Goal: Task Accomplishment & Management: Complete application form

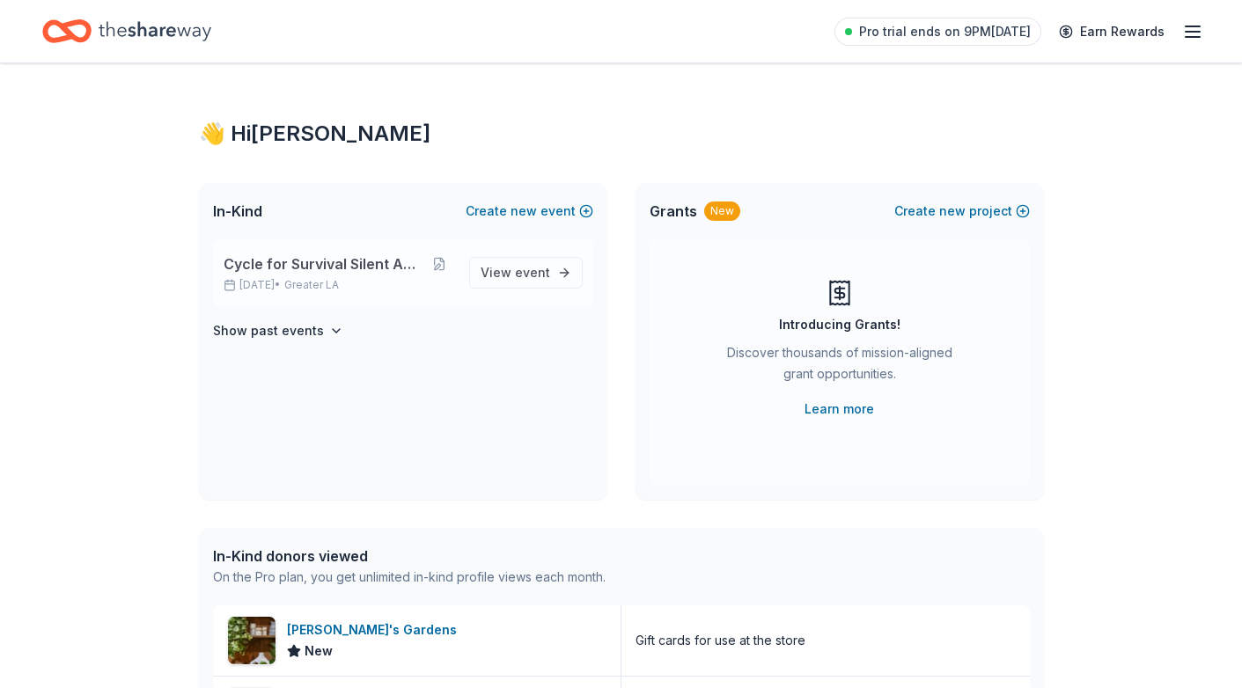
click at [343, 272] on span "Cycle for Survival Silent Auction" at bounding box center [324, 264] width 200 height 21
click at [283, 281] on p "[DATE] • Greater LA" at bounding box center [340, 285] width 232 height 14
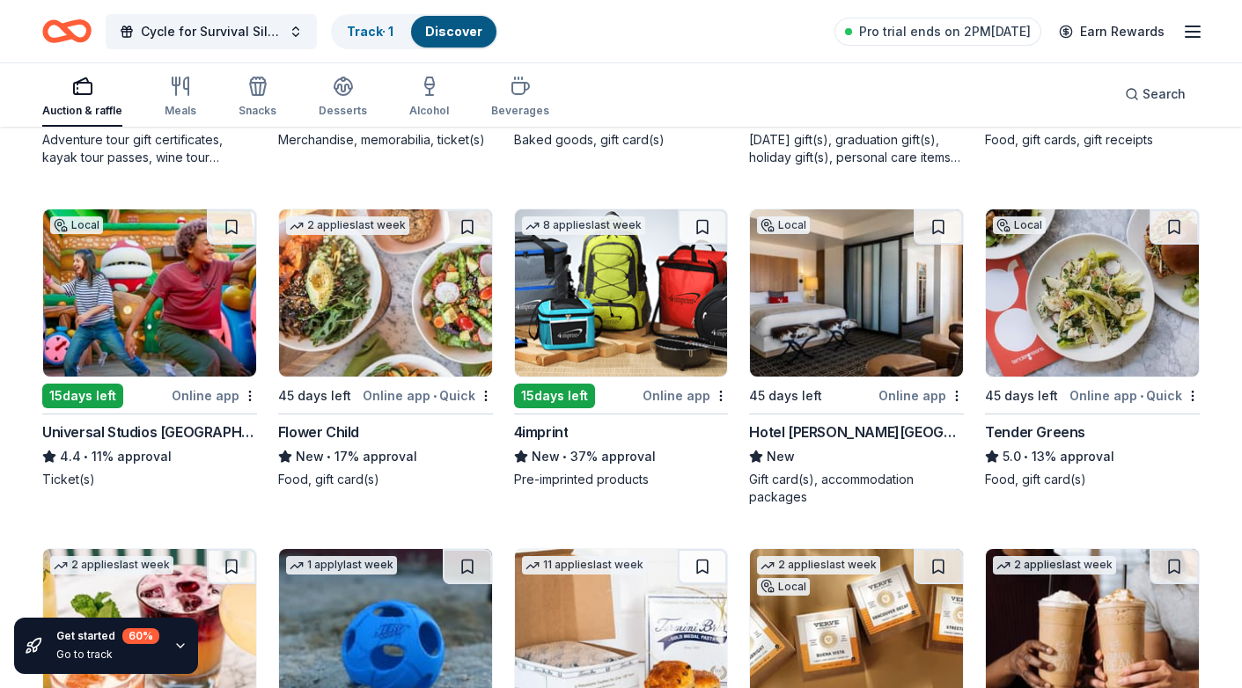
scroll to position [4158, 0]
click at [127, 325] on img at bounding box center [149, 293] width 213 height 167
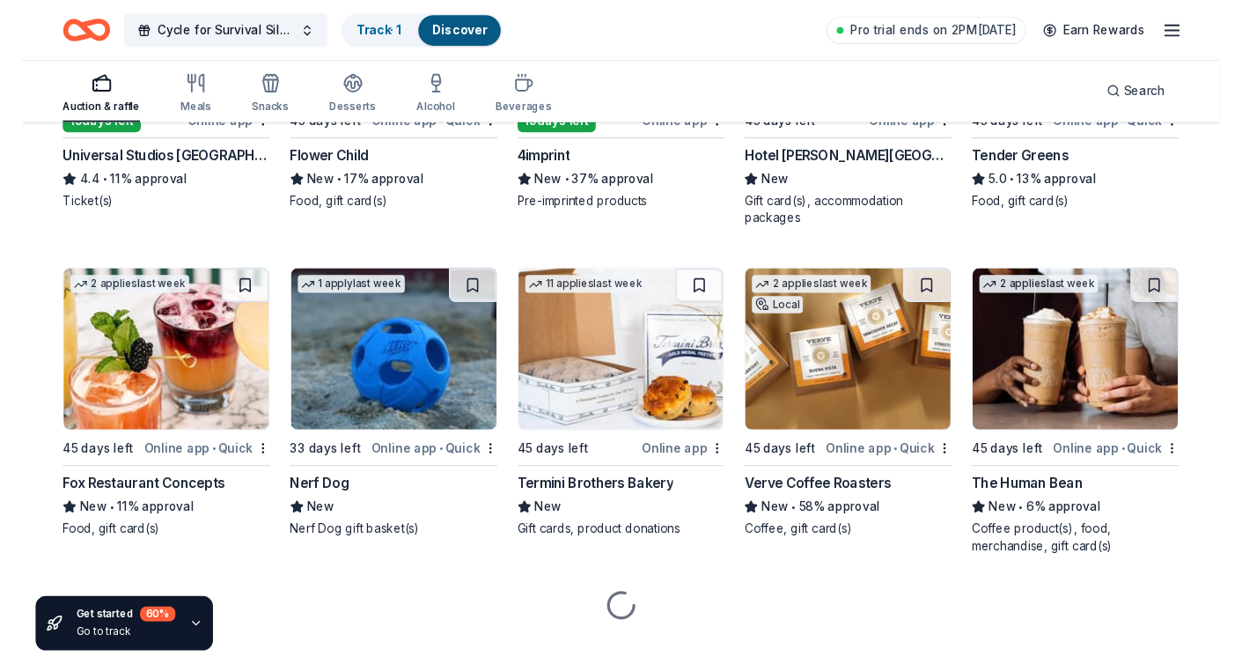
scroll to position [4434, 0]
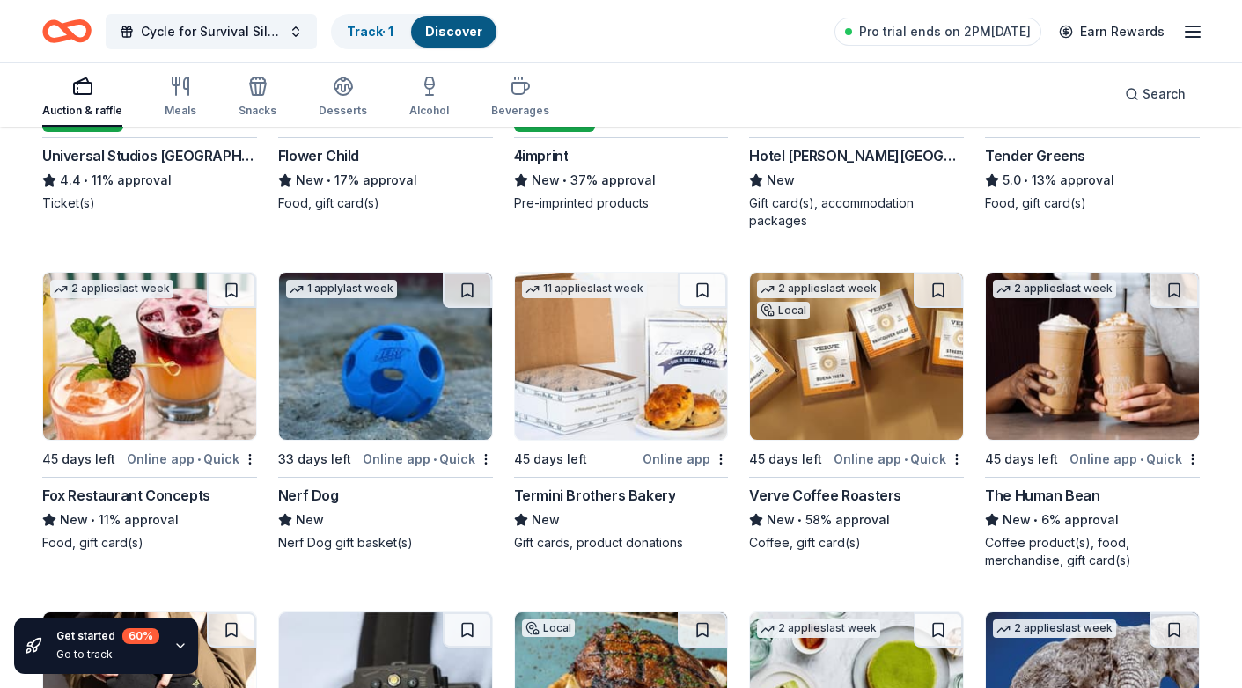
click at [835, 393] on img at bounding box center [856, 356] width 213 height 167
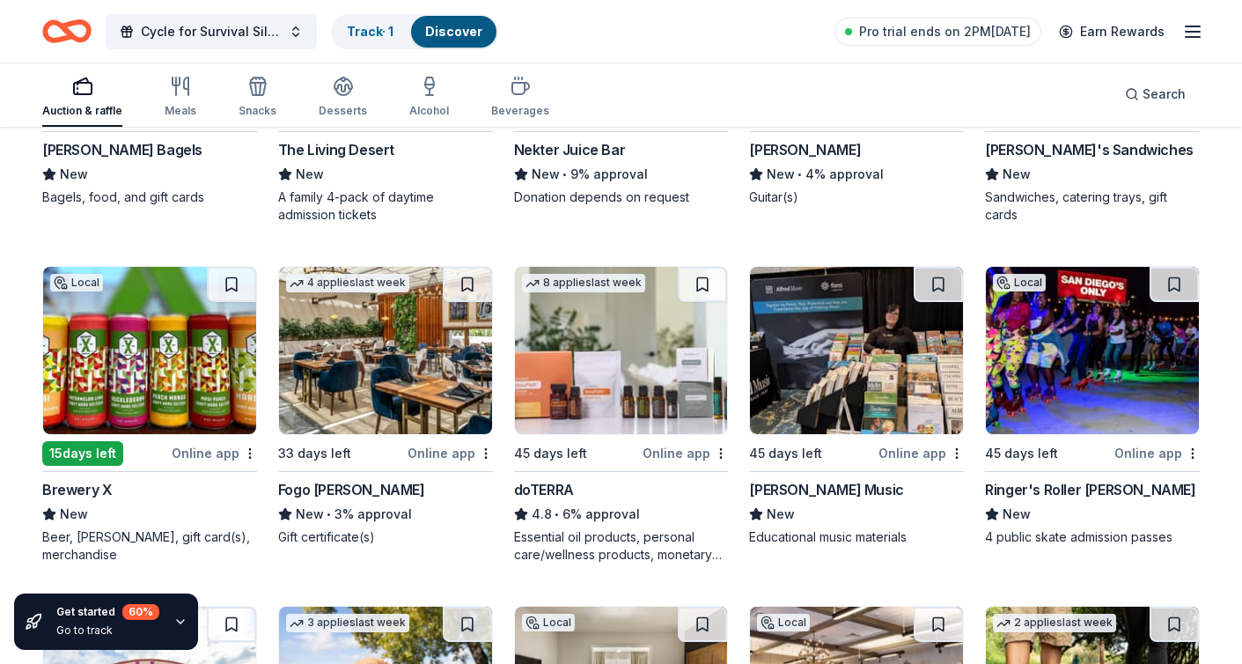
scroll to position [5461, 0]
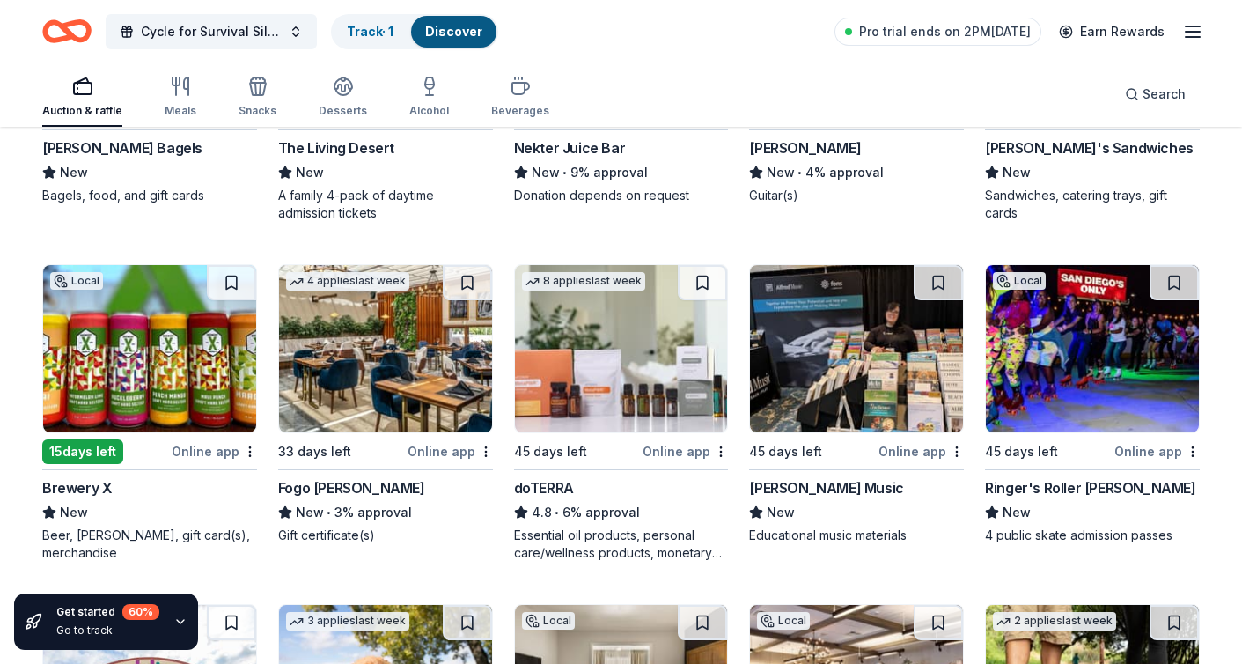
click at [391, 348] on img at bounding box center [385, 348] width 213 height 167
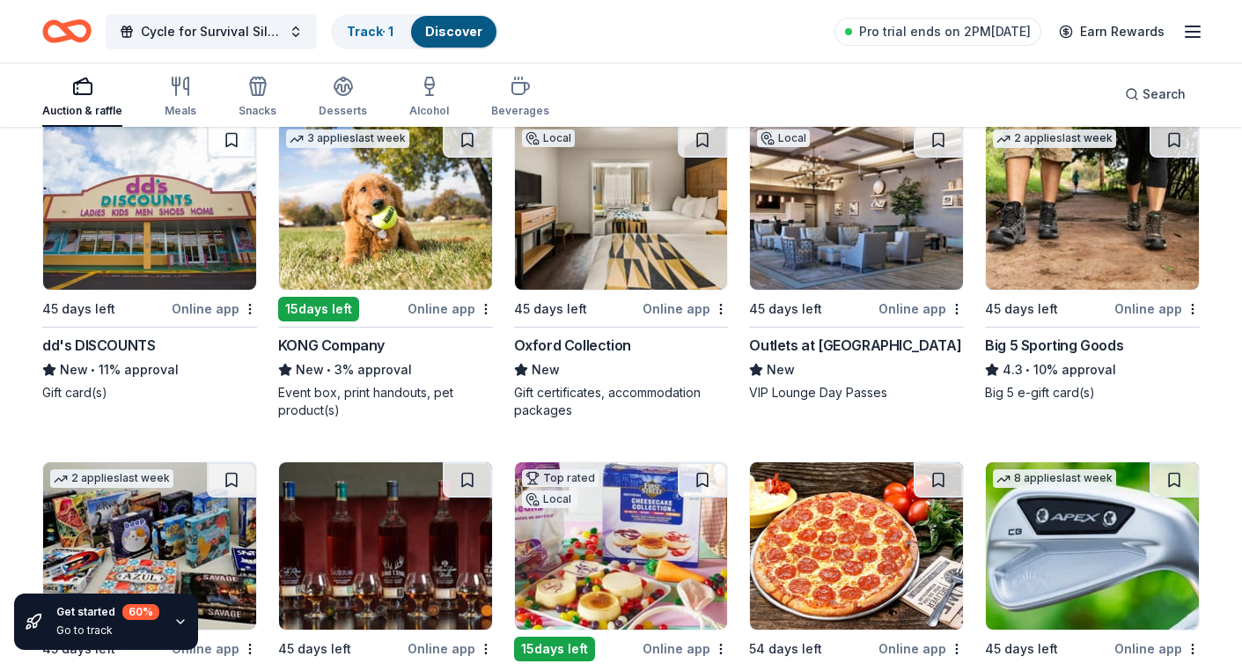
scroll to position [5944, 0]
click at [1103, 230] on img at bounding box center [1092, 205] width 213 height 167
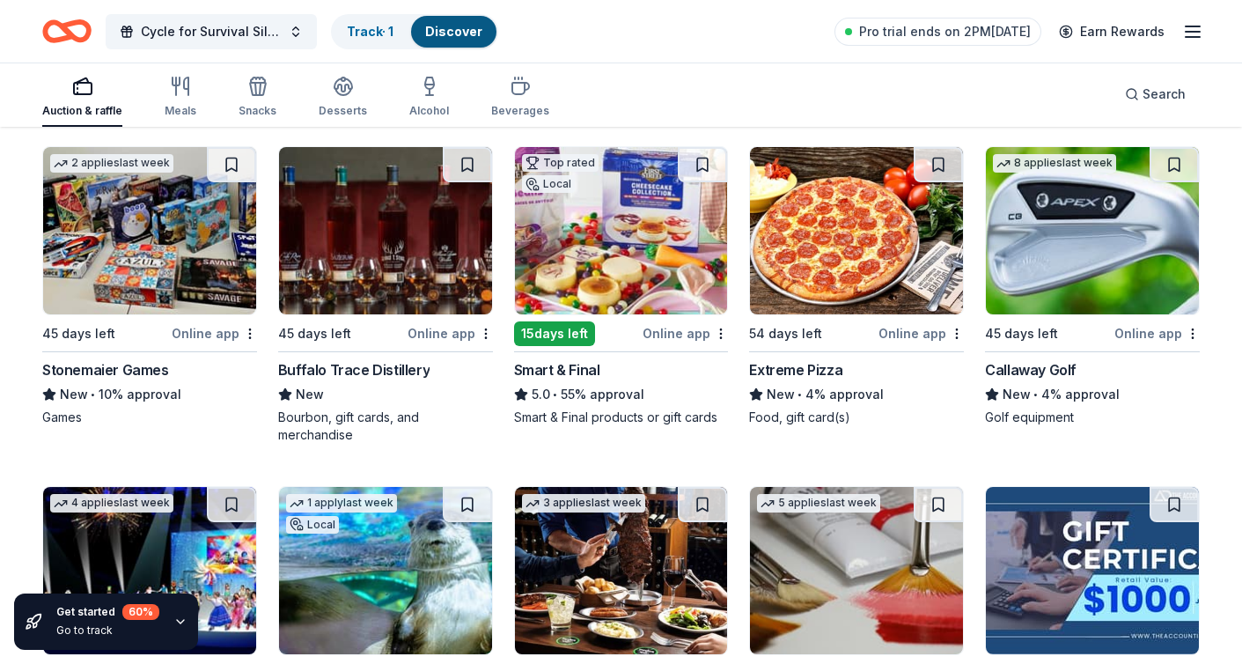
scroll to position [6216, 0]
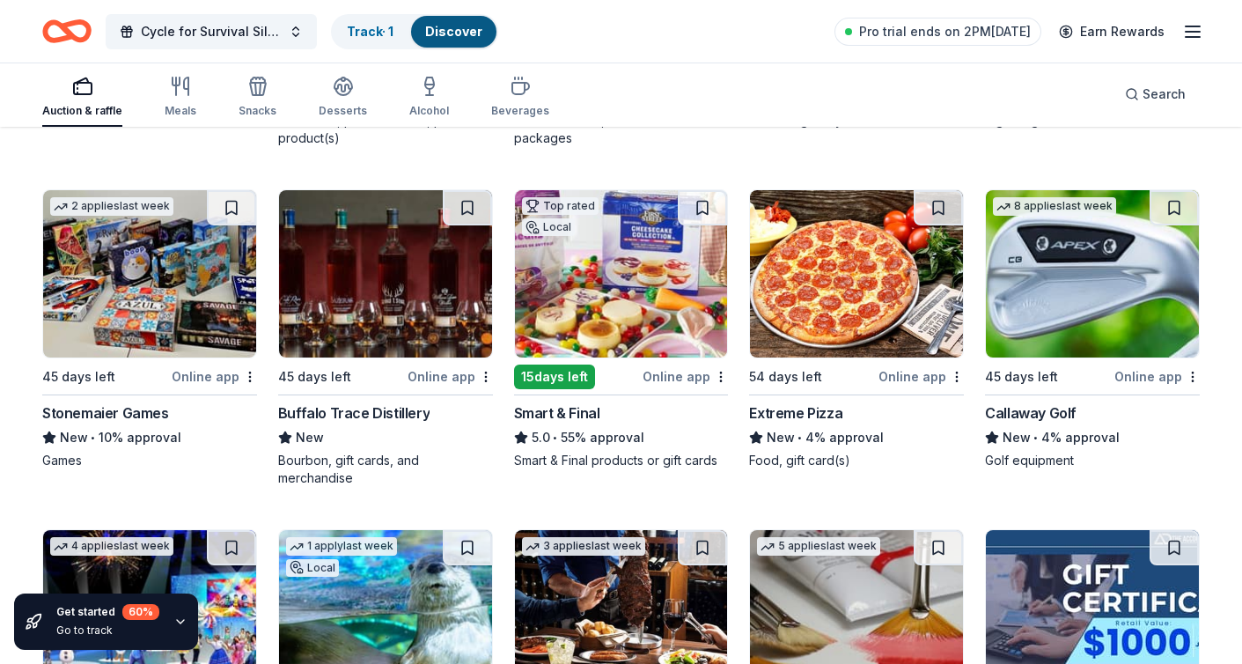
click at [1076, 308] on img at bounding box center [1092, 273] width 213 height 167
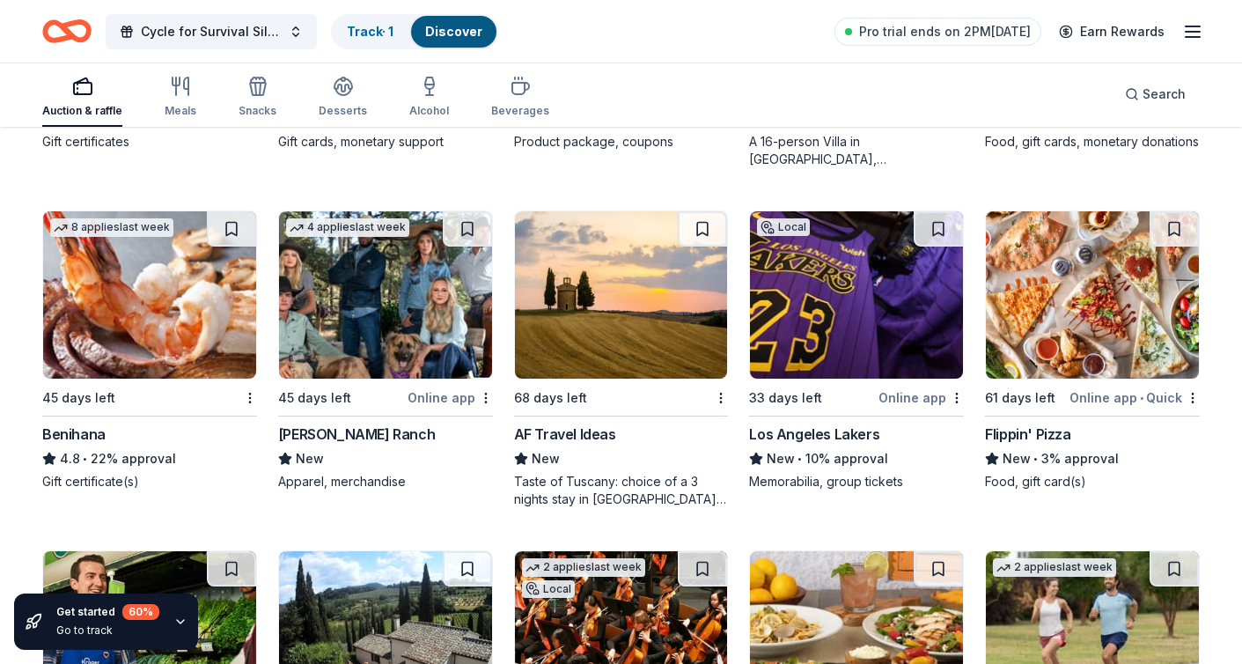
scroll to position [7214, 0]
click at [868, 326] on img at bounding box center [856, 294] width 213 height 167
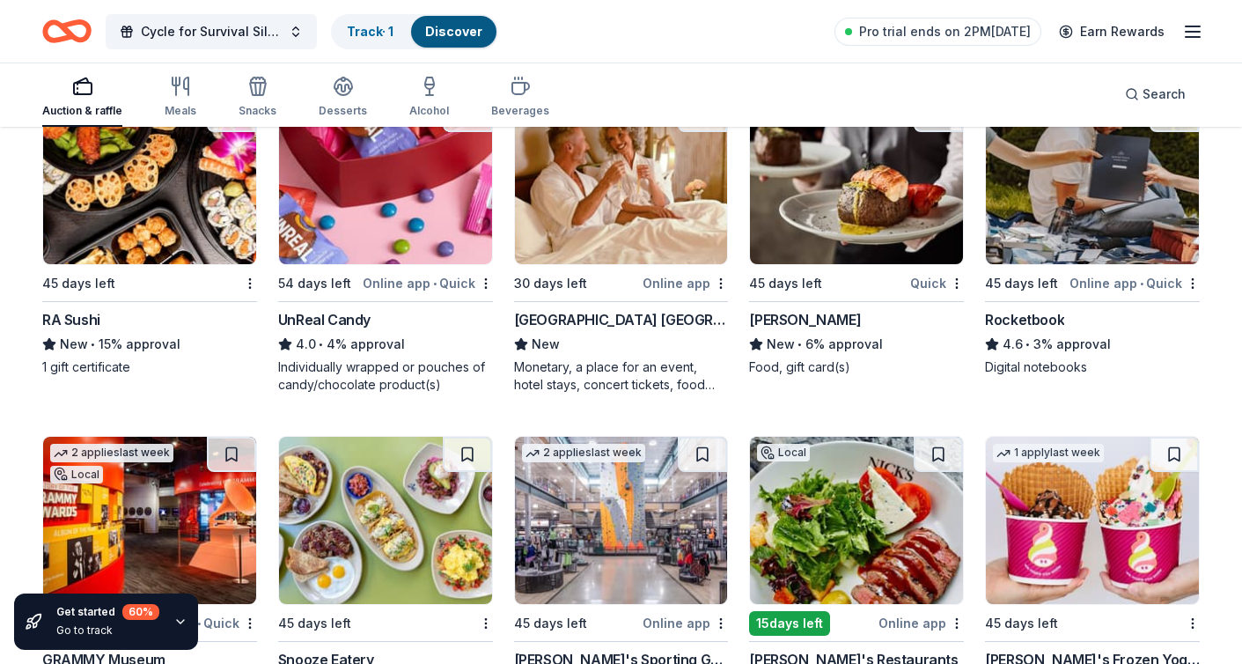
scroll to position [8351, 0]
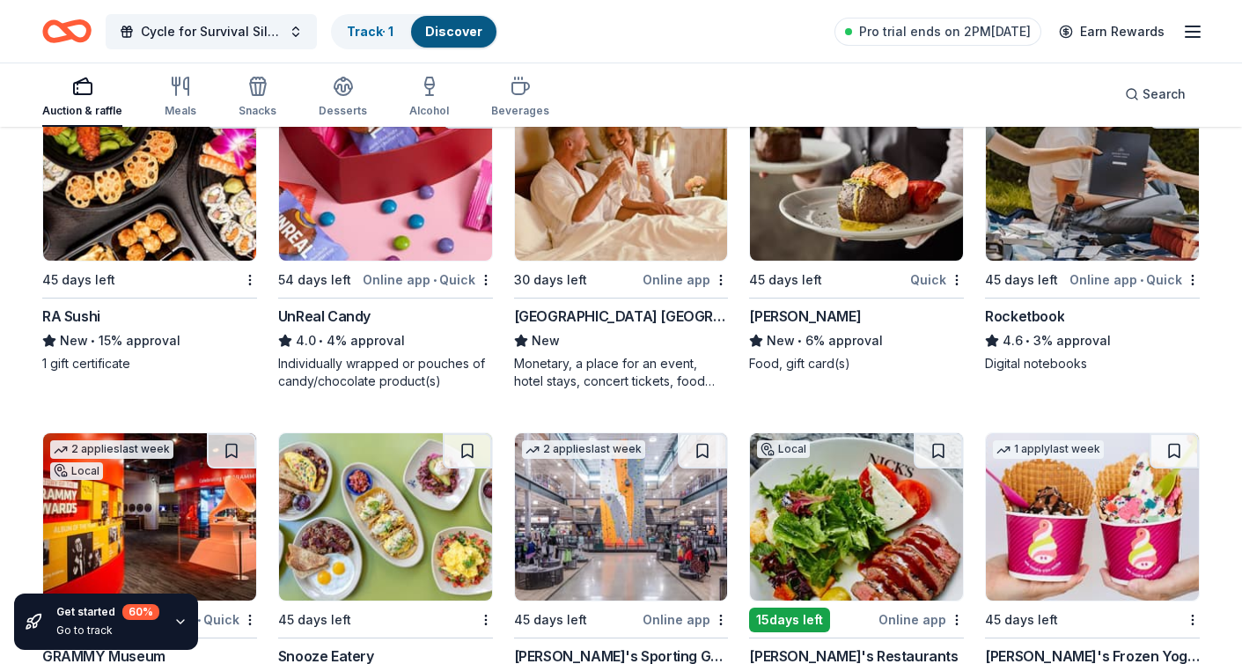
click at [894, 207] on img at bounding box center [856, 176] width 213 height 167
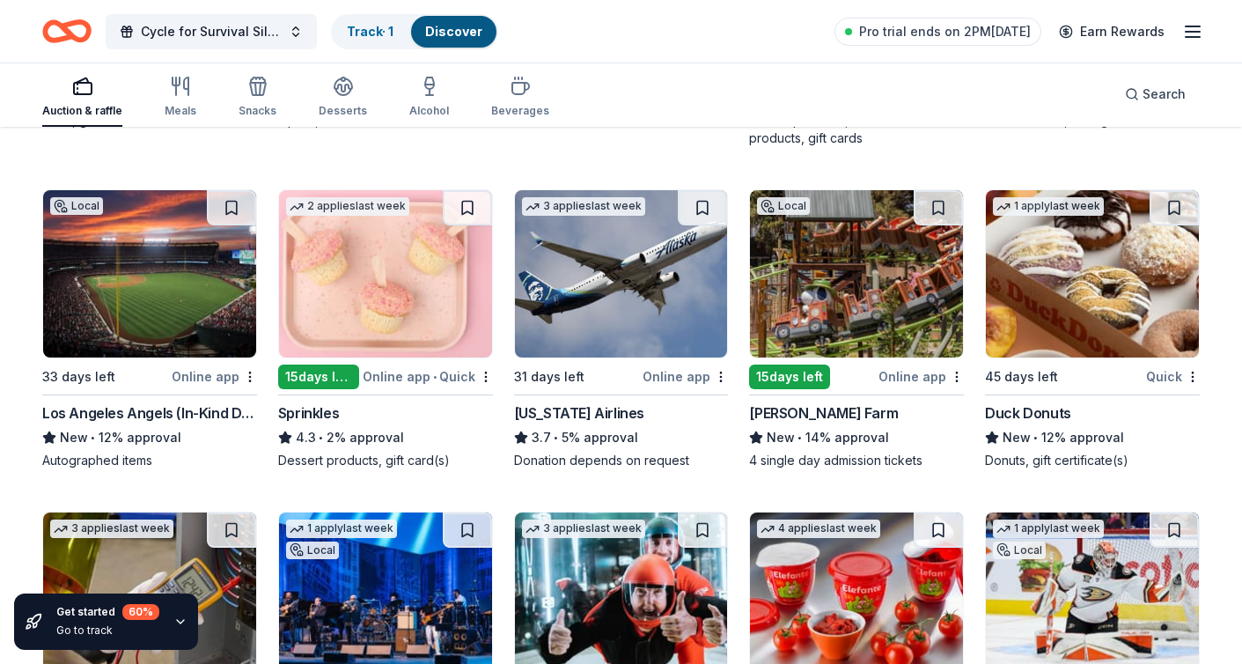
scroll to position [9616, 0]
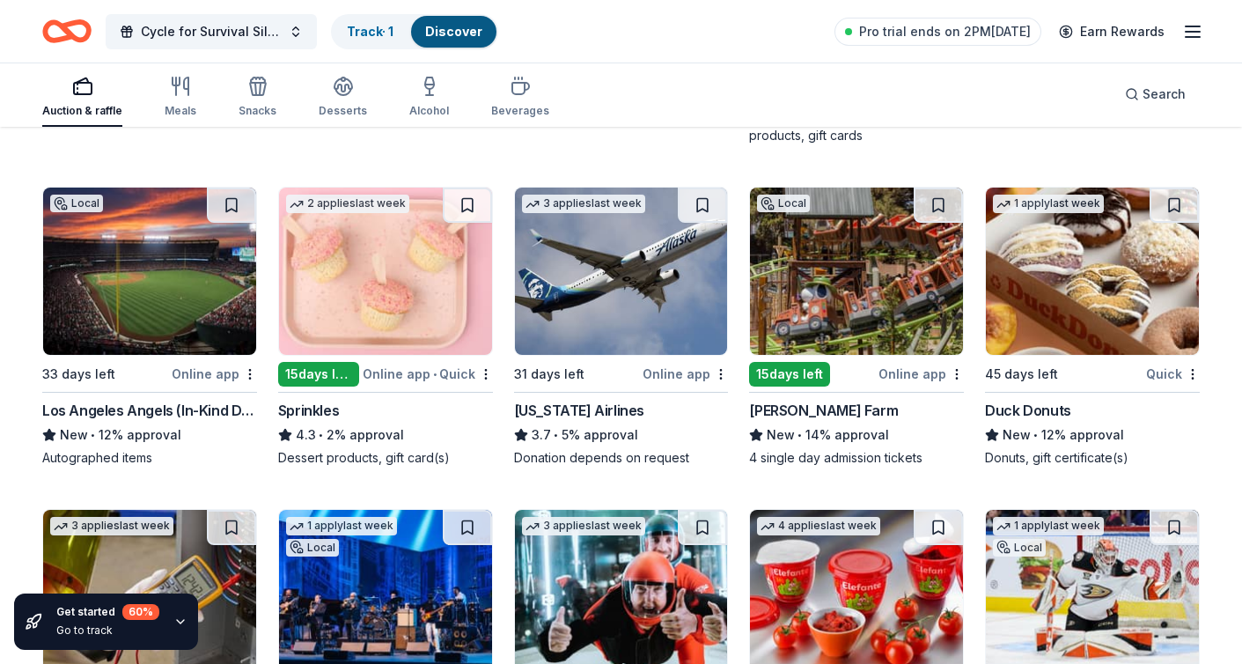
click at [358, 299] on img at bounding box center [385, 271] width 213 height 167
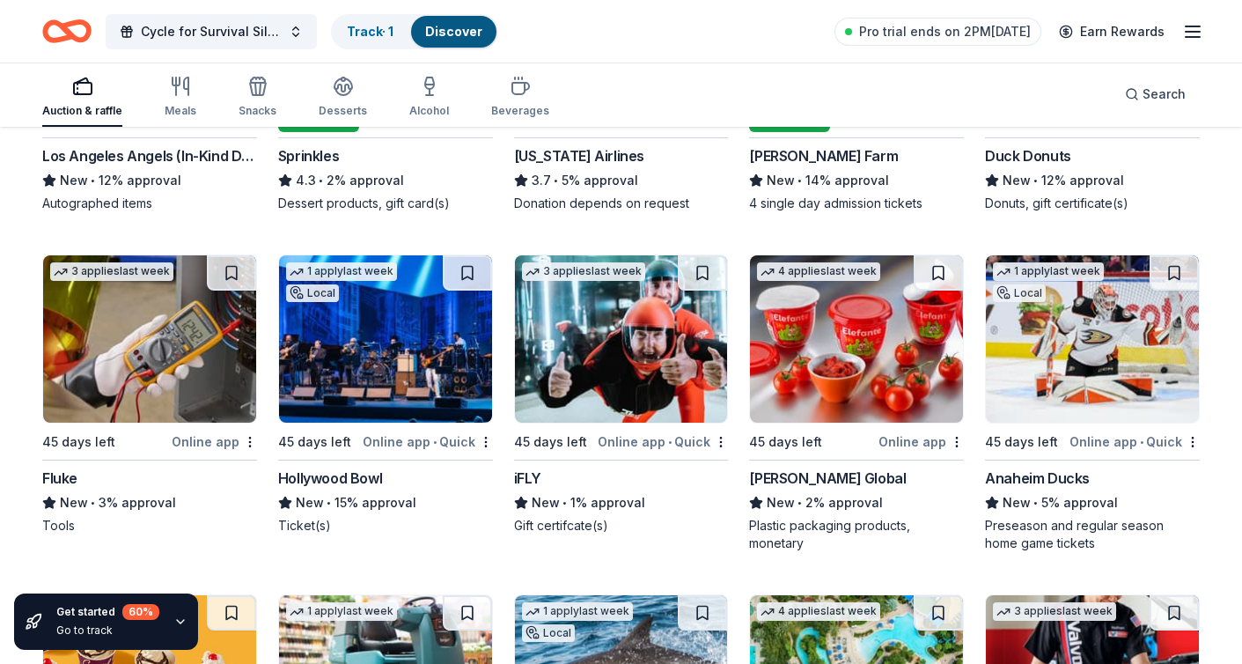
scroll to position [9871, 0]
click at [421, 377] on img at bounding box center [385, 338] width 213 height 167
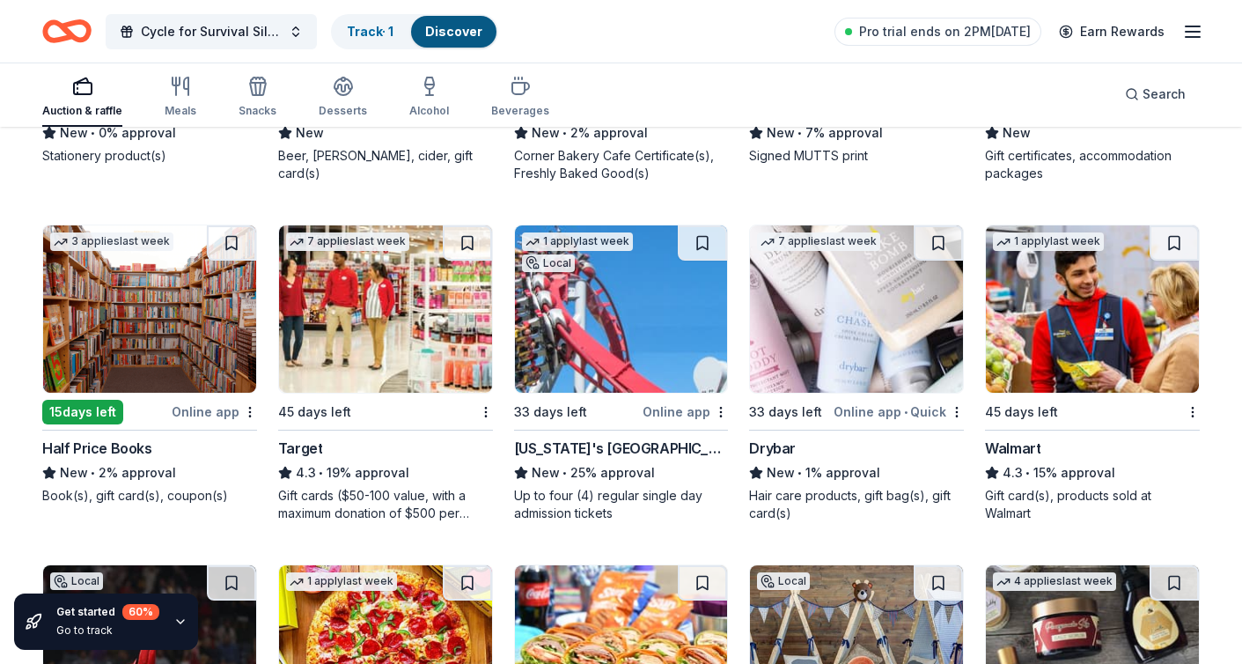
scroll to position [11241, 0]
click at [397, 317] on img at bounding box center [385, 309] width 213 height 167
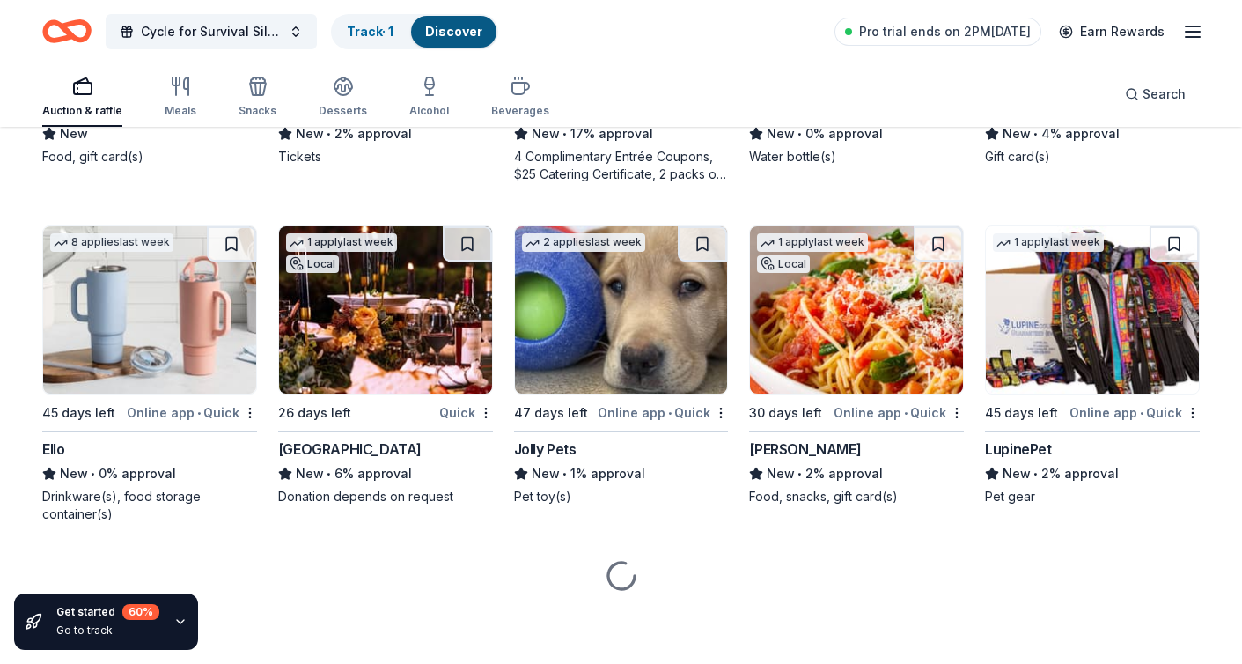
scroll to position [18646, 0]
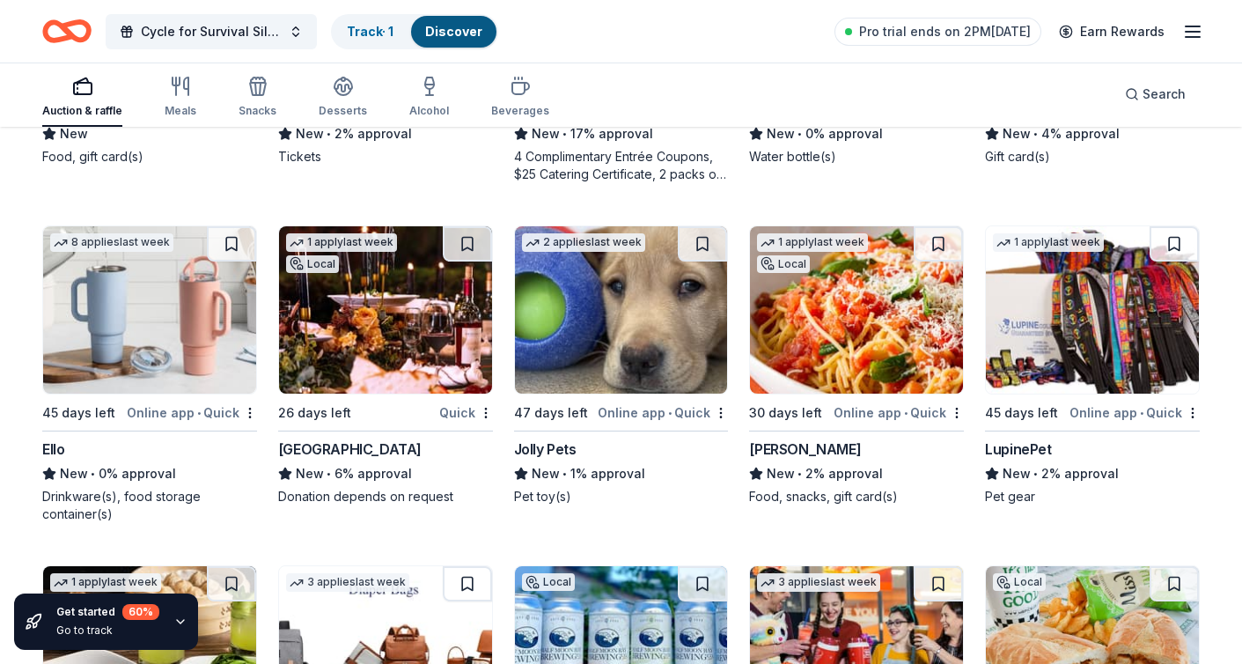
click at [615, 298] on img at bounding box center [621, 309] width 213 height 167
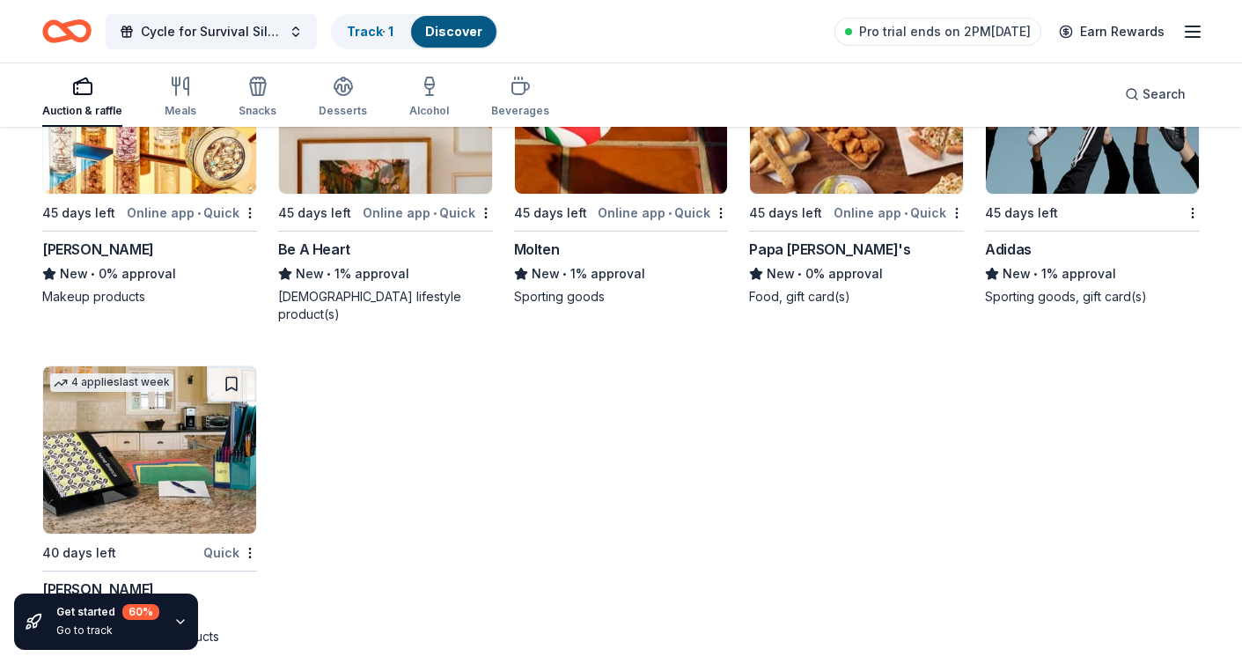
scroll to position [20814, 0]
click at [408, 40] on div "Track · 1" at bounding box center [370, 32] width 75 height 32
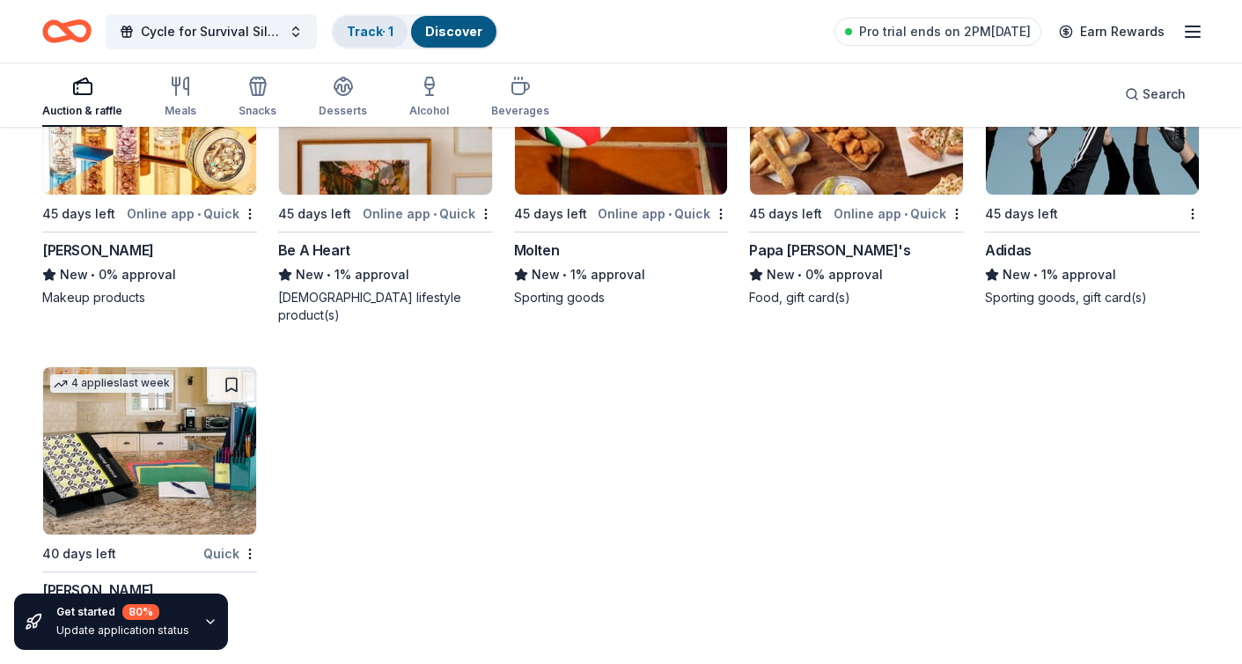
click at [355, 33] on link "Track · 1" at bounding box center [370, 31] width 47 height 15
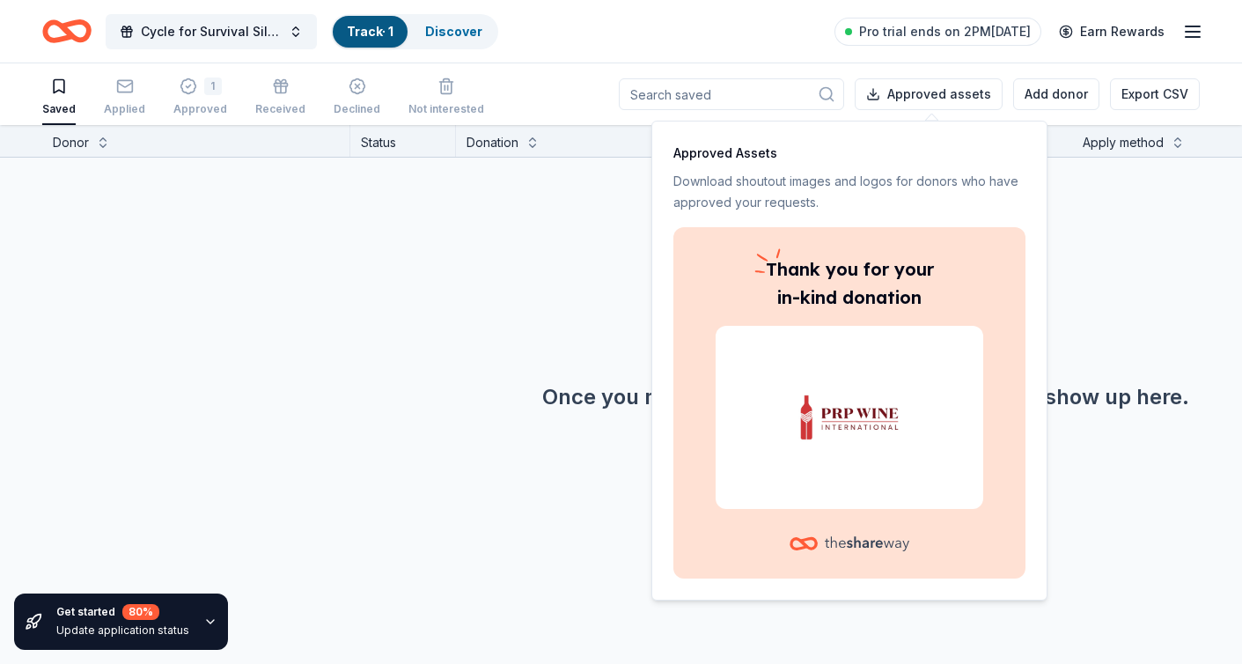
scroll to position [1, 0]
click at [173, 34] on span "Cycle for Survival Silent Auction" at bounding box center [211, 31] width 141 height 21
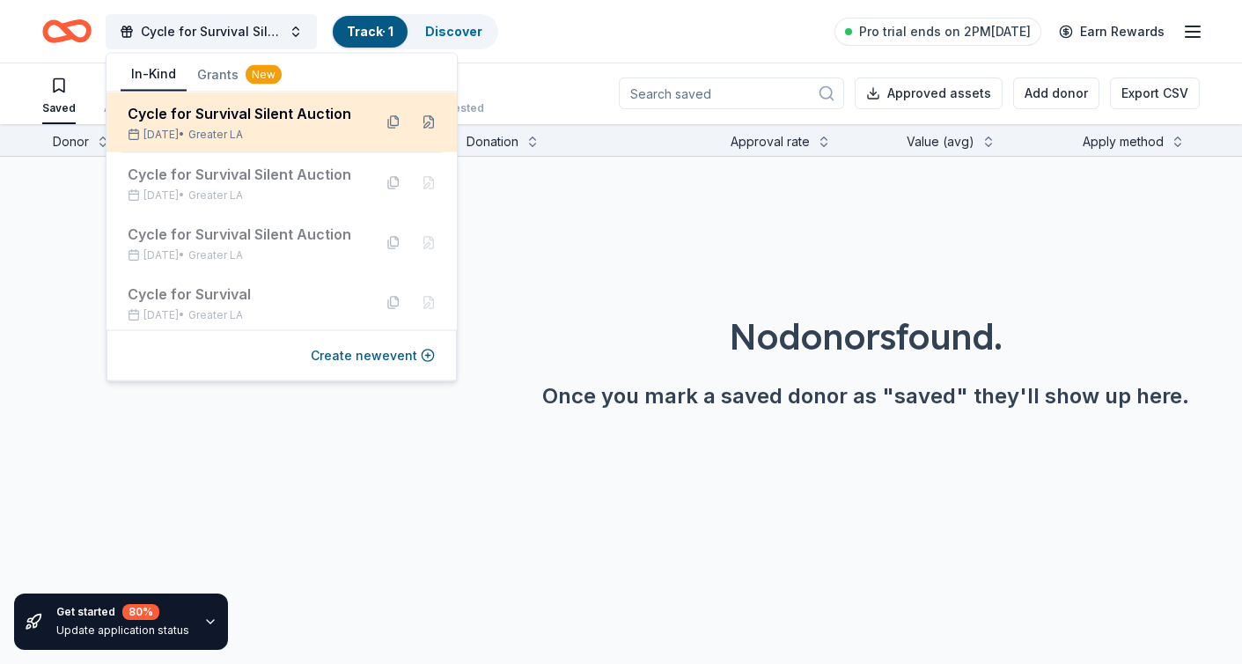
click at [179, 124] on div "Cycle for Survival Silent Auction Oct 25, 2025 • Greater LA" at bounding box center [243, 122] width 231 height 39
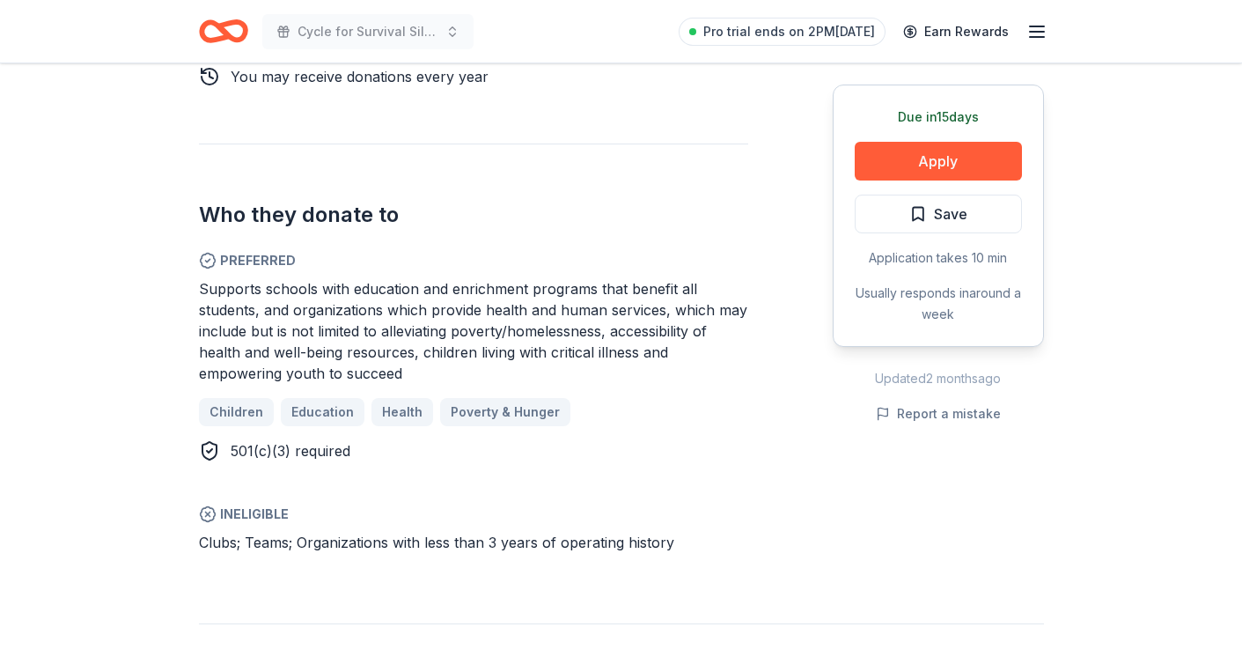
scroll to position [907, 0]
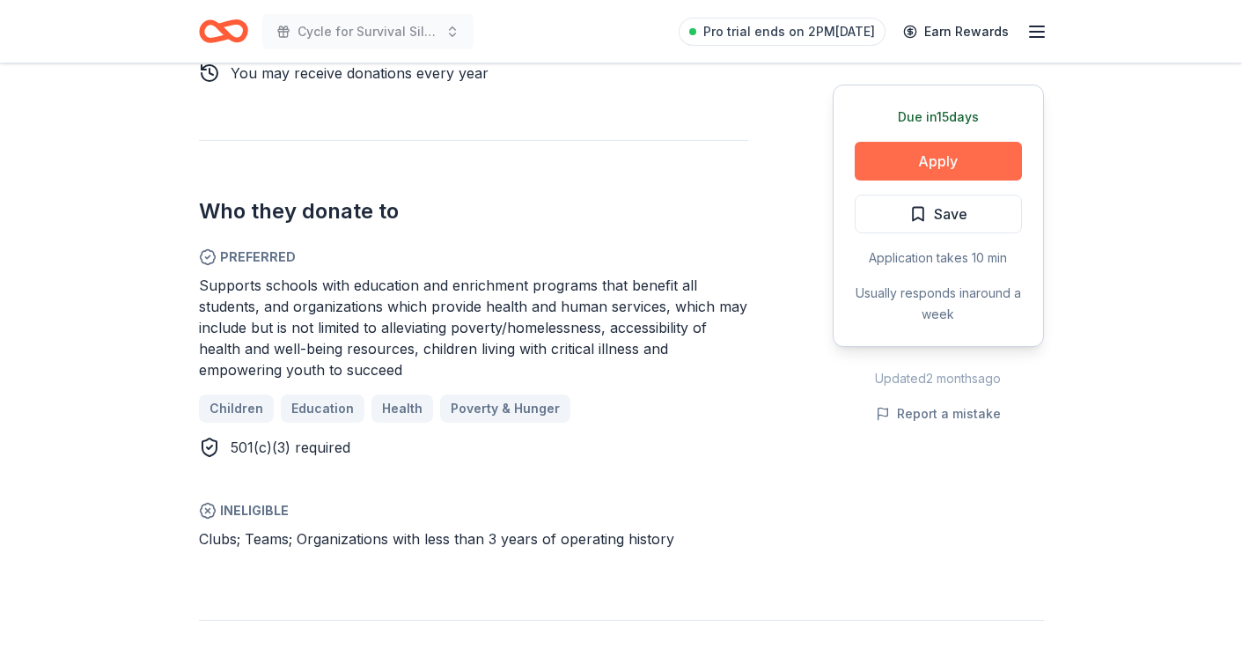
click at [940, 153] on button "Apply" at bounding box center [938, 161] width 167 height 39
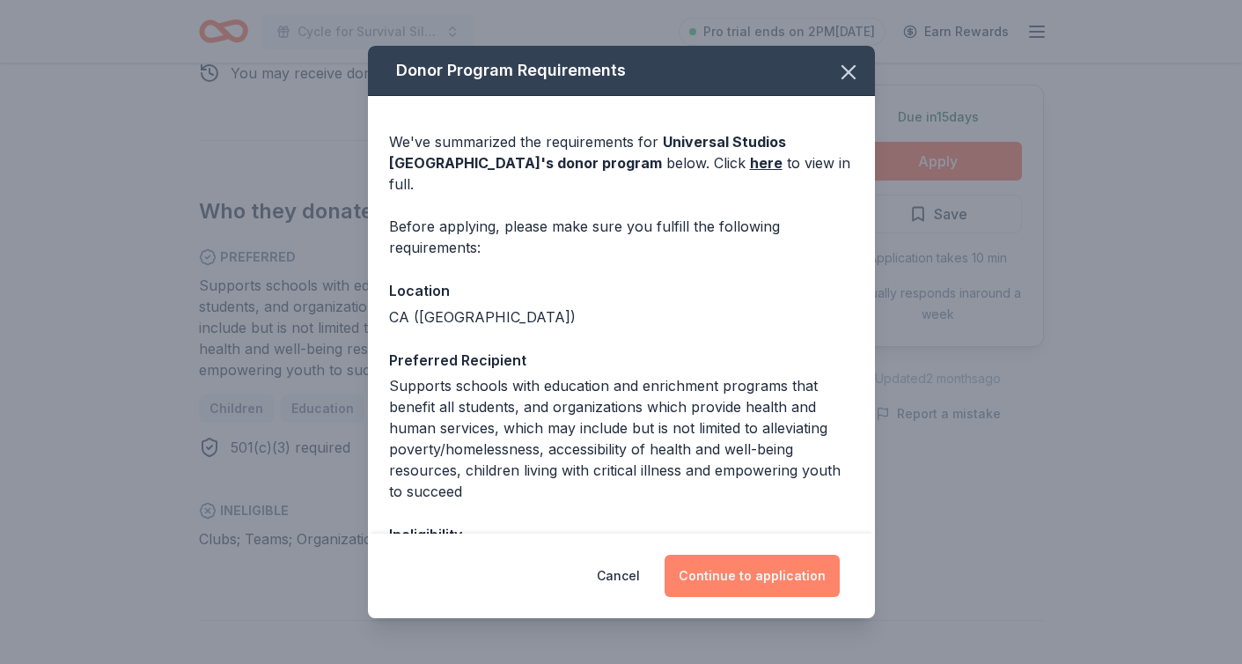
click at [729, 584] on button "Continue to application" at bounding box center [752, 576] width 175 height 42
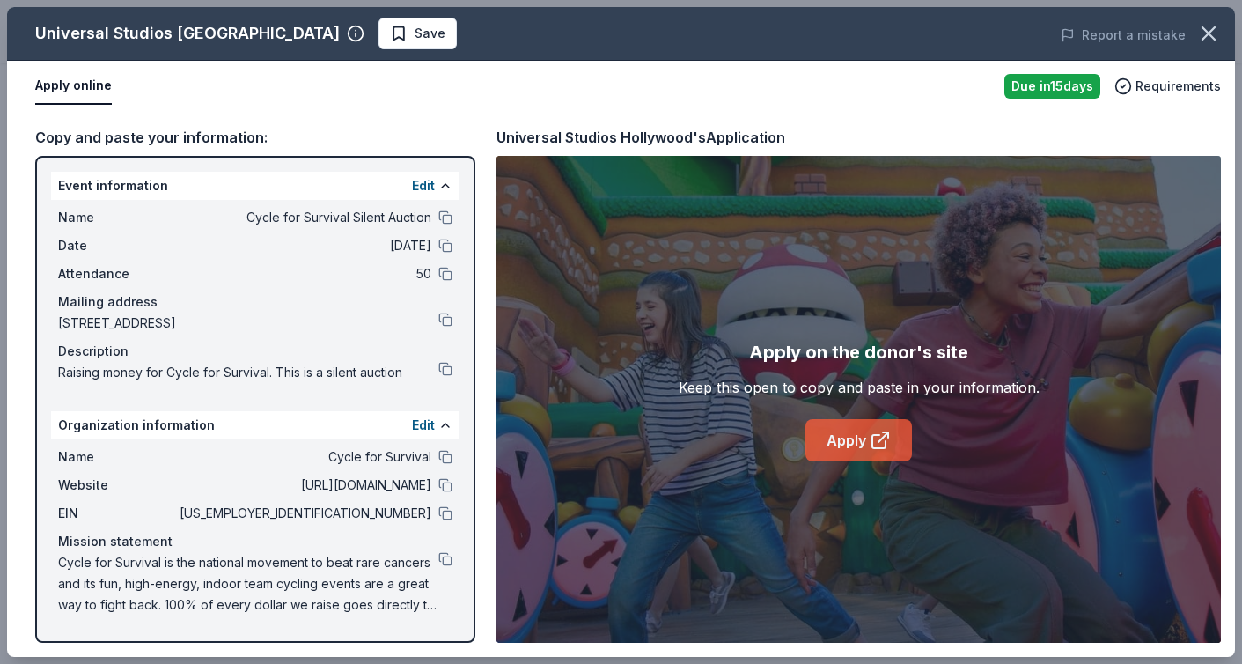
click at [876, 446] on icon at bounding box center [880, 440] width 21 height 21
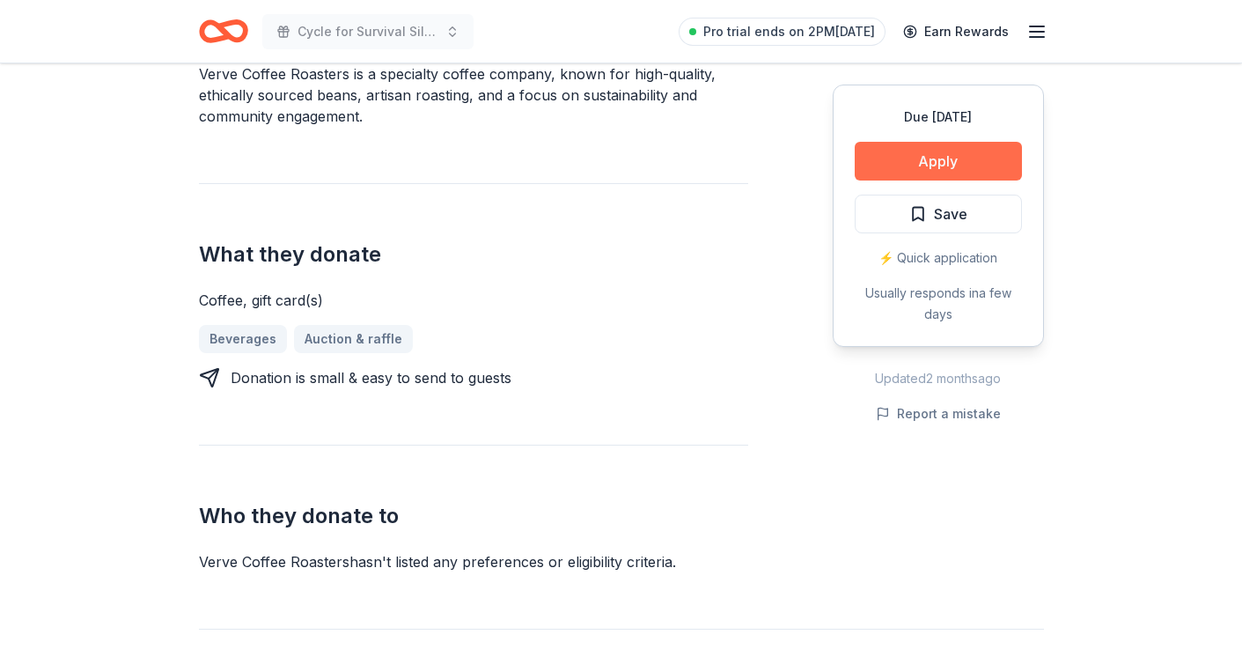
scroll to position [570, 0]
click at [978, 160] on button "Apply" at bounding box center [938, 161] width 167 height 39
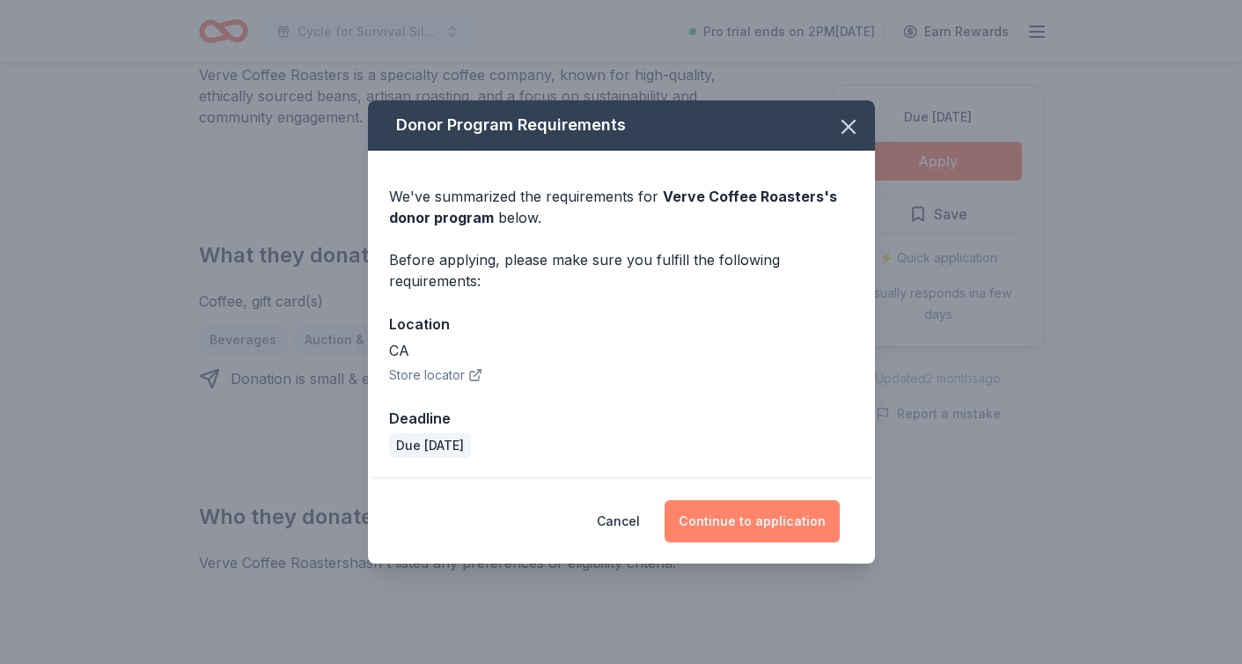
click at [790, 514] on button "Continue to application" at bounding box center [752, 521] width 175 height 42
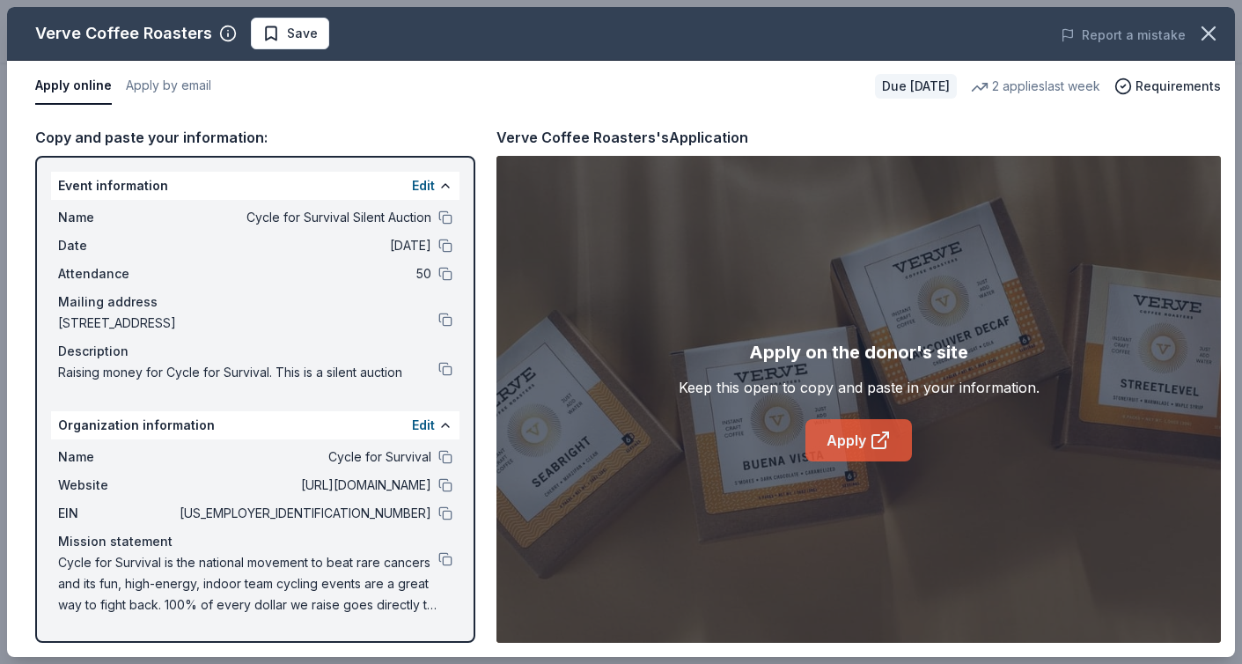
click at [886, 419] on link "Apply" at bounding box center [858, 440] width 107 height 42
click at [185, 85] on button "Apply by email" at bounding box center [168, 86] width 85 height 37
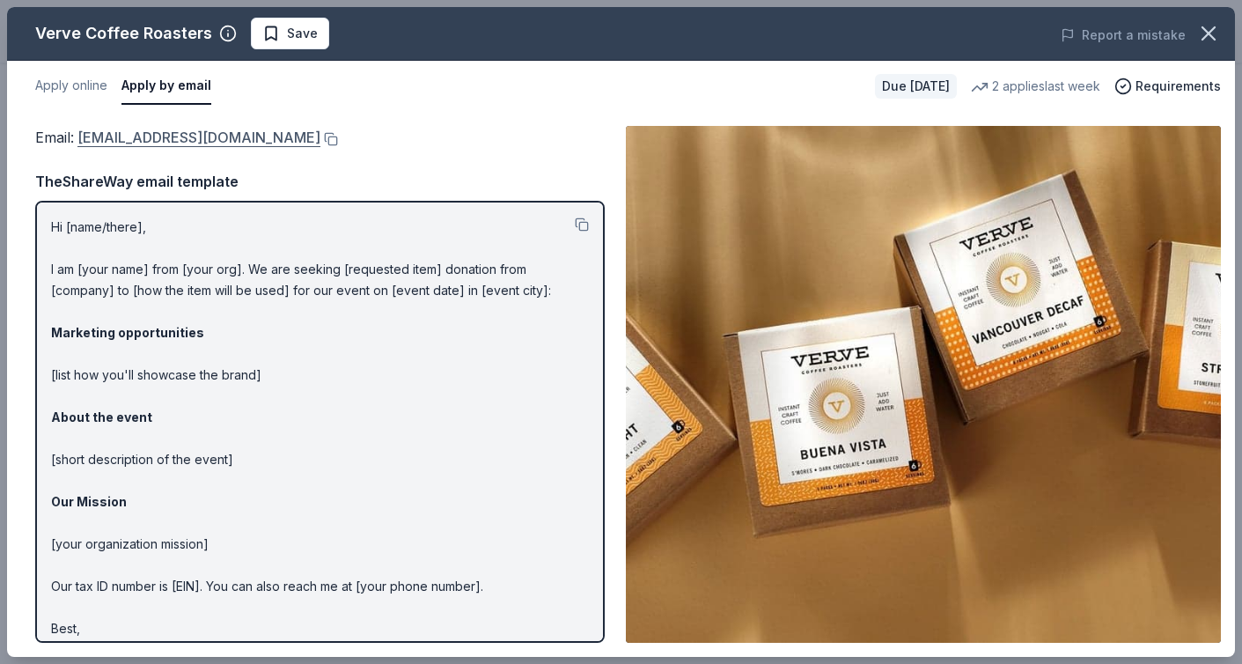
click at [240, 140] on link "donations@vervecoffee.com" at bounding box center [198, 137] width 243 height 23
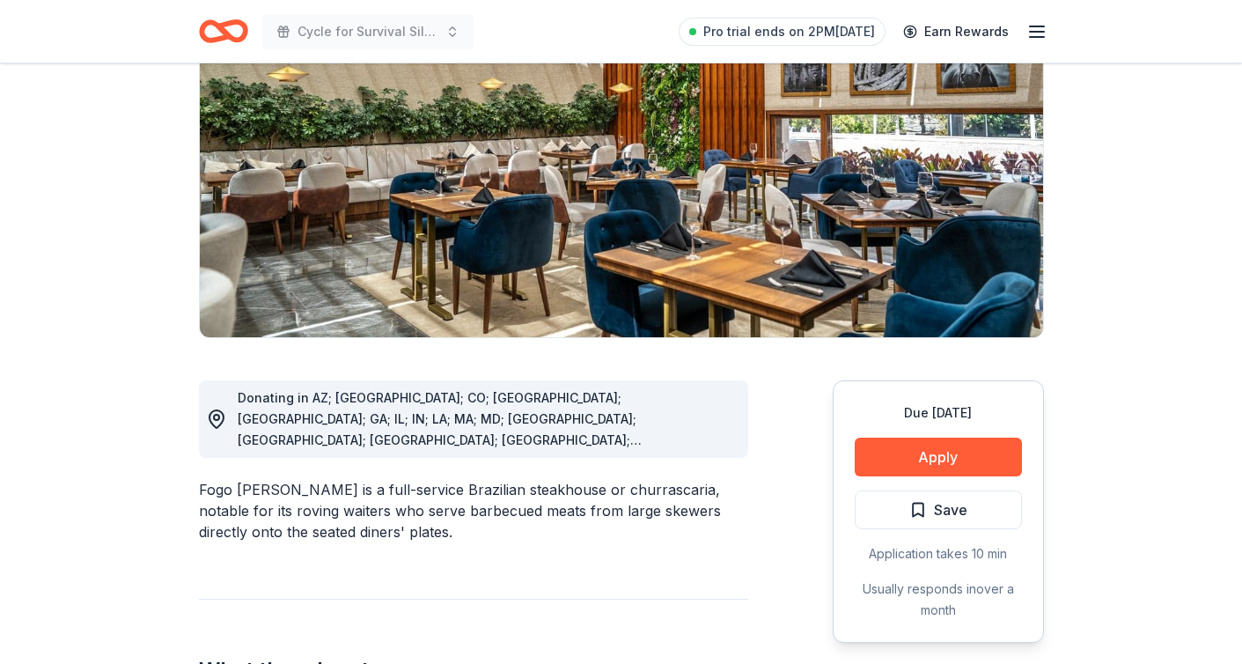
scroll to position [199, 0]
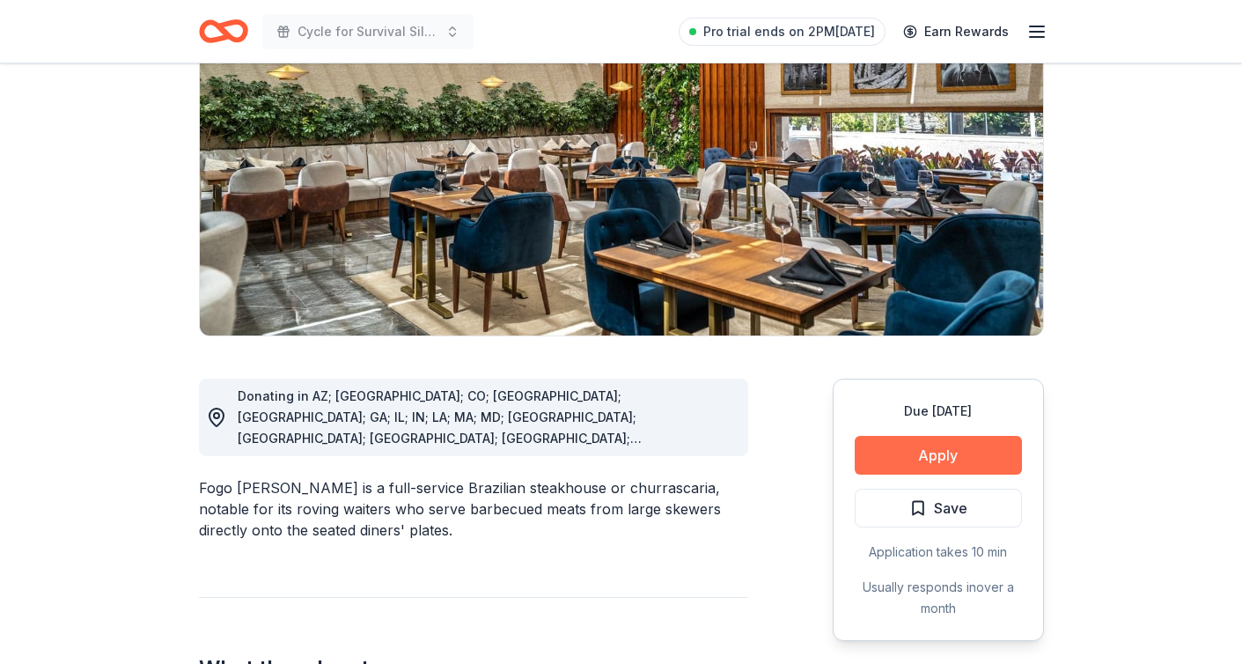
click at [949, 460] on button "Apply" at bounding box center [938, 455] width 167 height 39
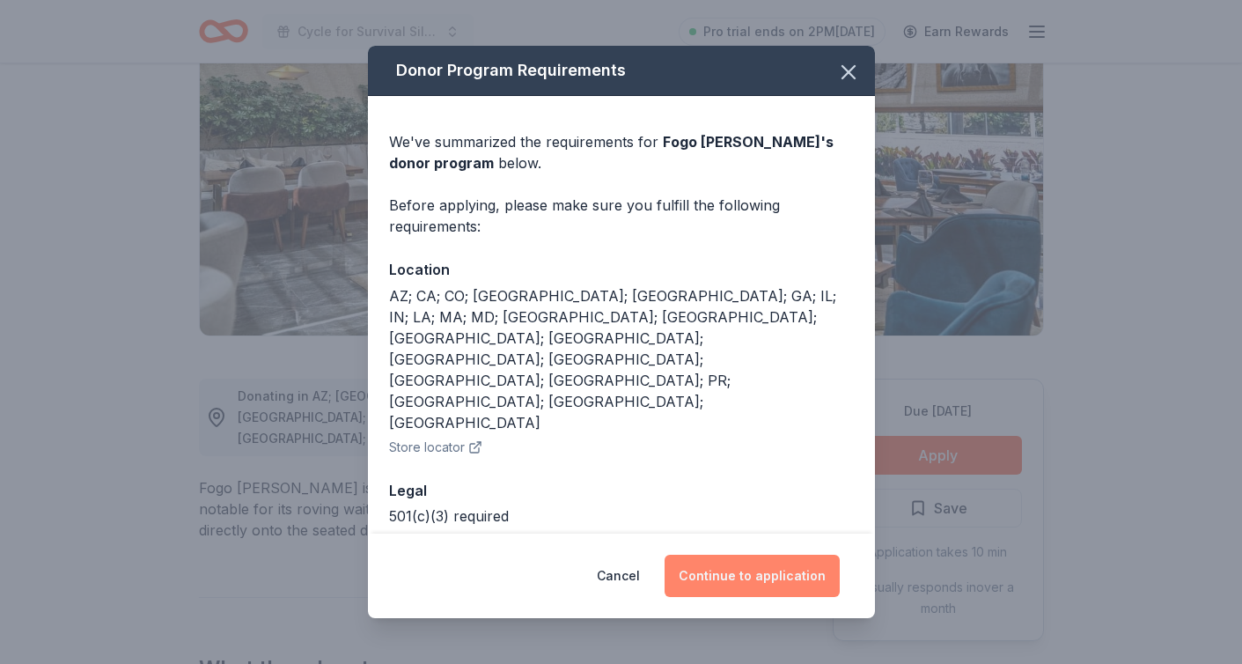
click at [758, 570] on button "Continue to application" at bounding box center [752, 576] width 175 height 42
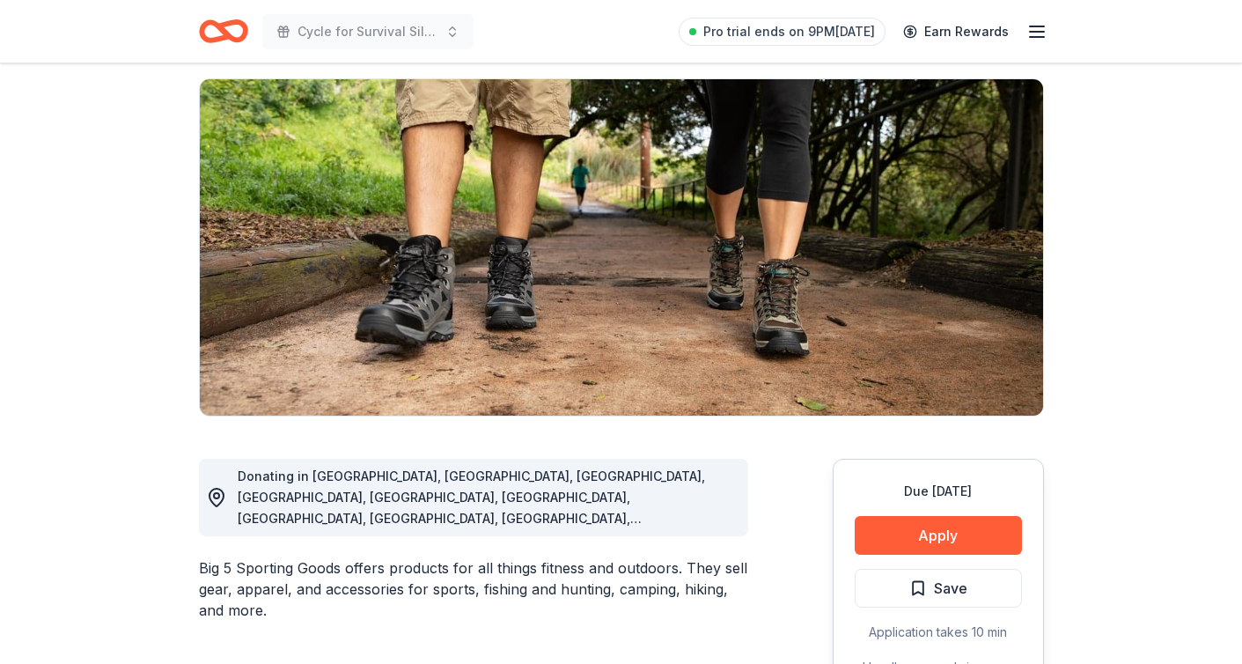
scroll to position [128, 0]
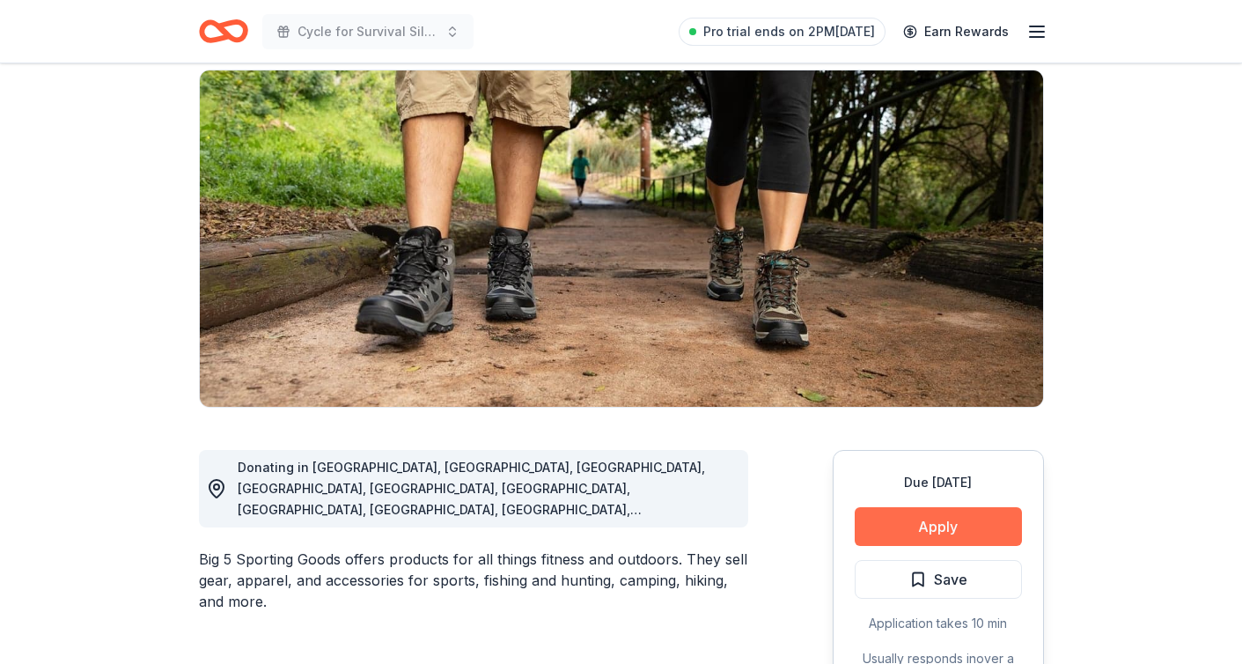
click at [898, 537] on button "Apply" at bounding box center [938, 526] width 167 height 39
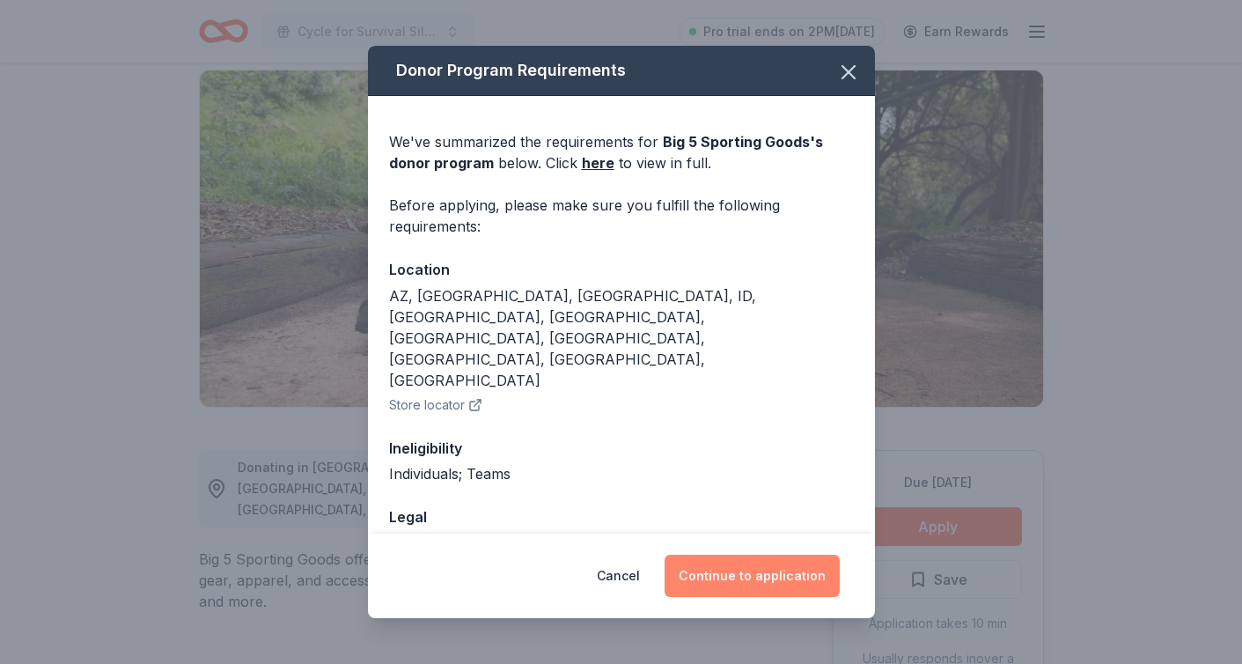
click at [773, 565] on button "Continue to application" at bounding box center [752, 576] width 175 height 42
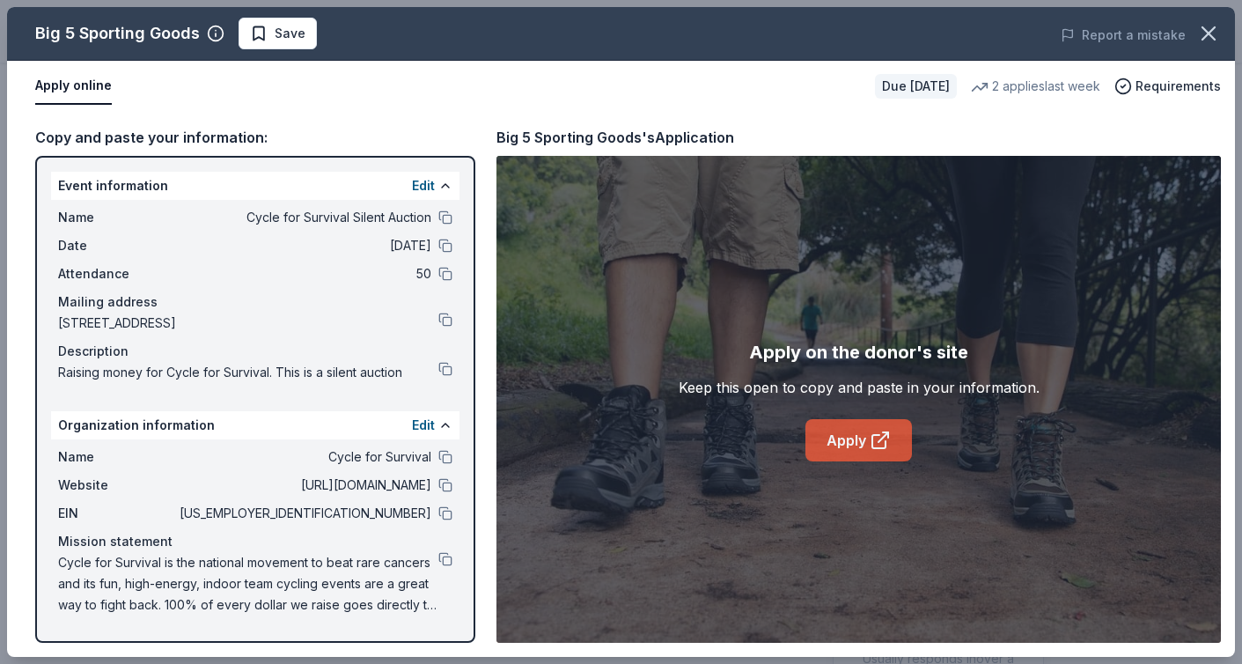
click at [890, 443] on icon at bounding box center [880, 440] width 21 height 21
click at [452, 512] on button at bounding box center [445, 513] width 14 height 14
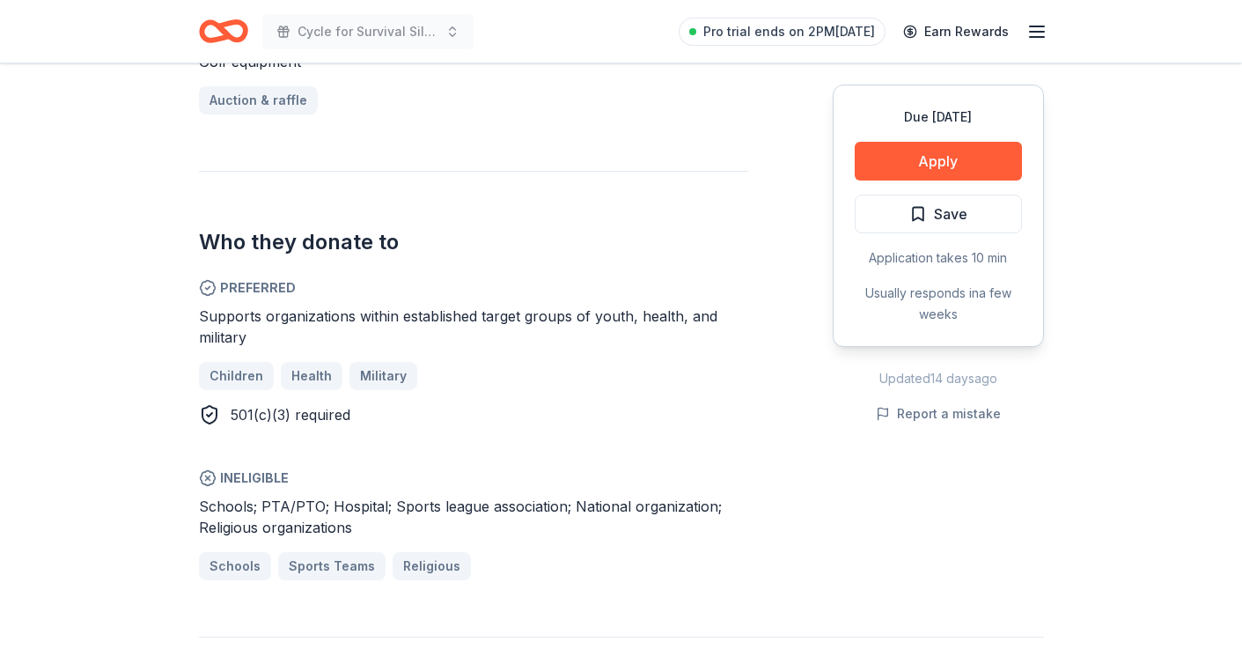
scroll to position [810, 0]
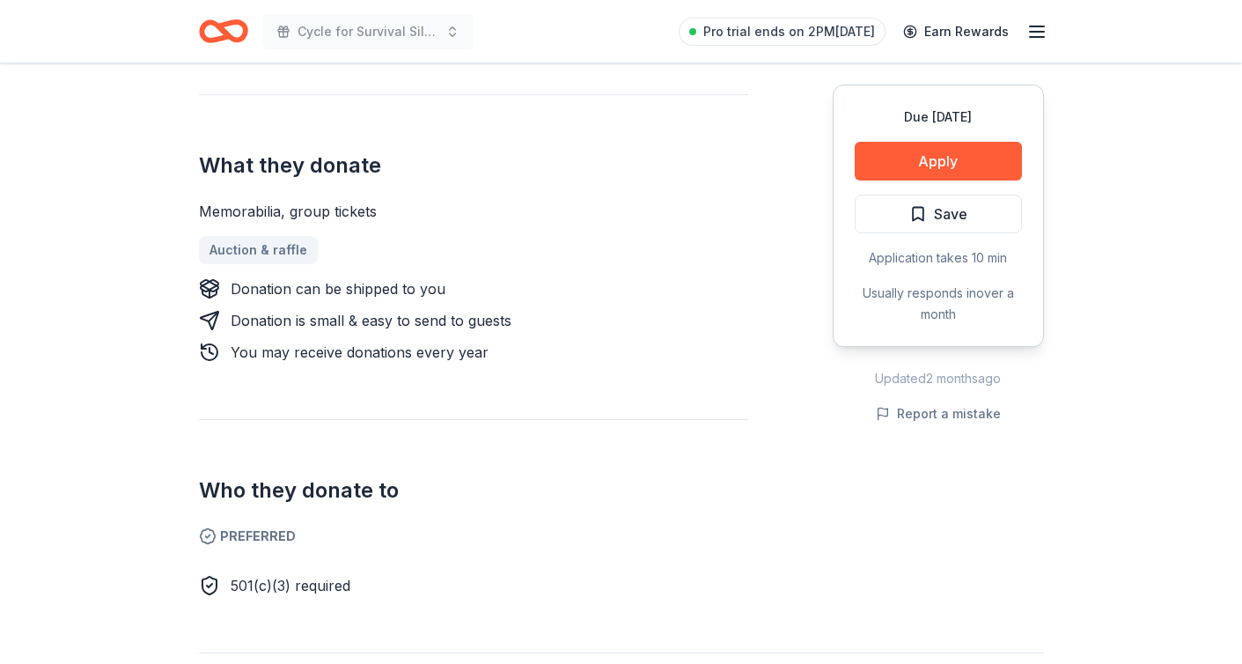
scroll to position [680, 0]
click at [922, 162] on button "Apply" at bounding box center [938, 161] width 167 height 39
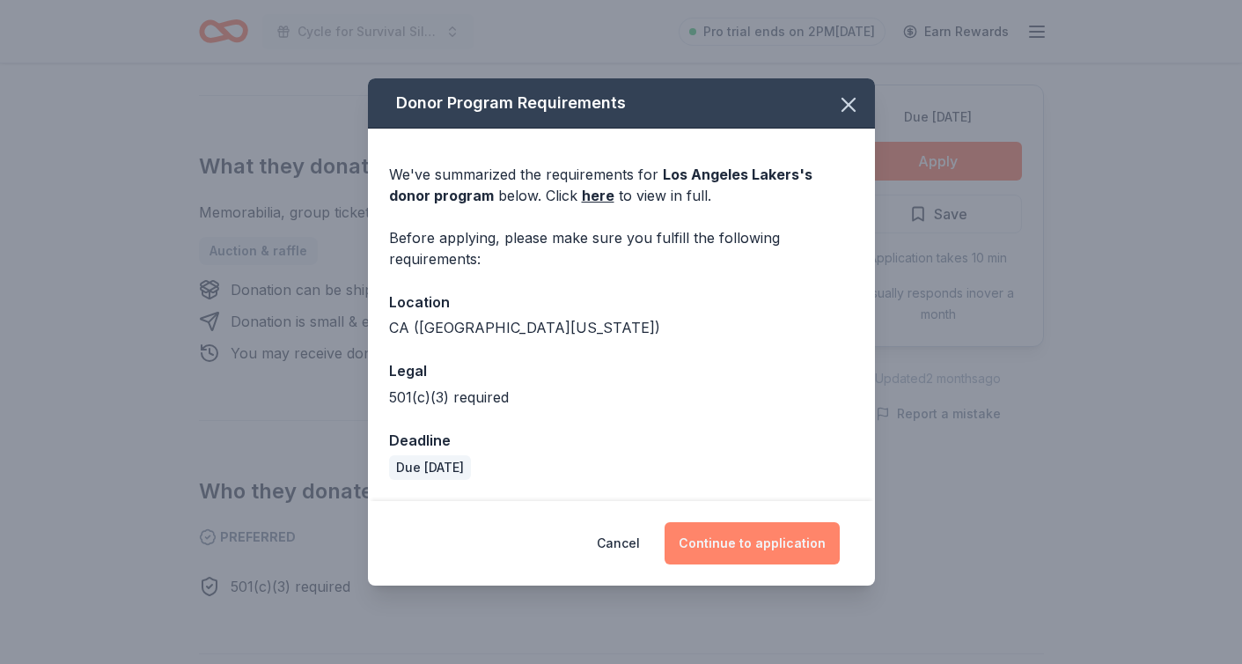
click at [744, 542] on button "Continue to application" at bounding box center [752, 543] width 175 height 42
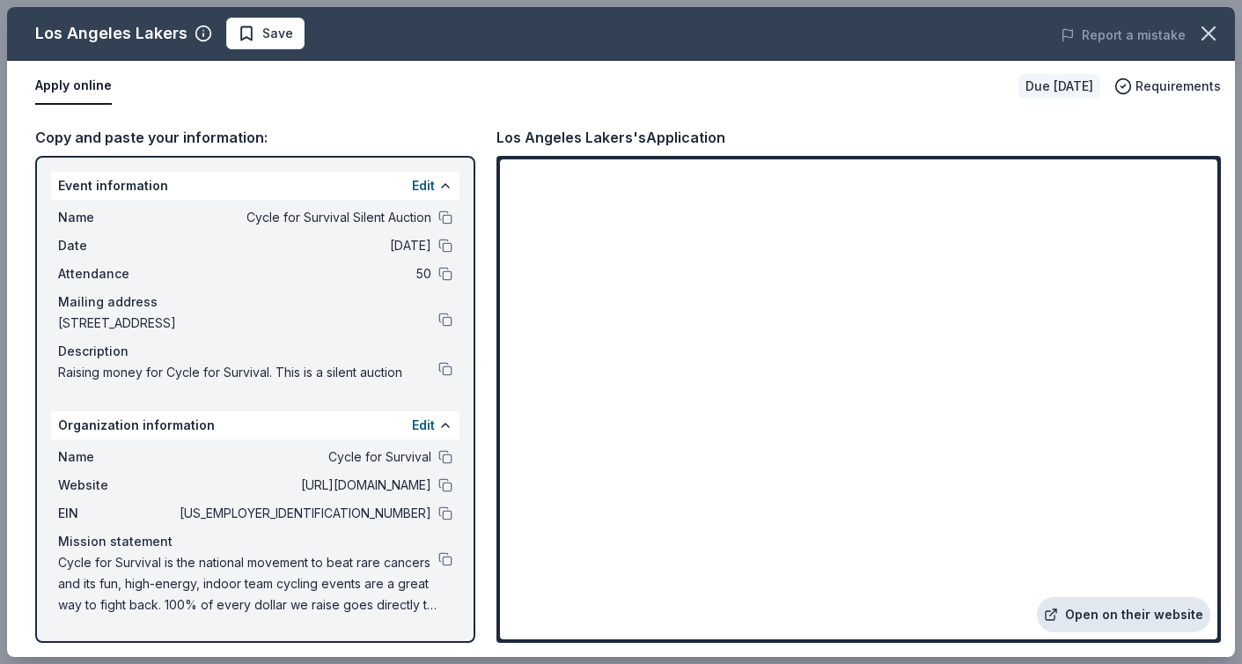
click at [1143, 611] on link "Open on their website" at bounding box center [1123, 614] width 173 height 35
click at [443, 519] on button at bounding box center [445, 513] width 14 height 14
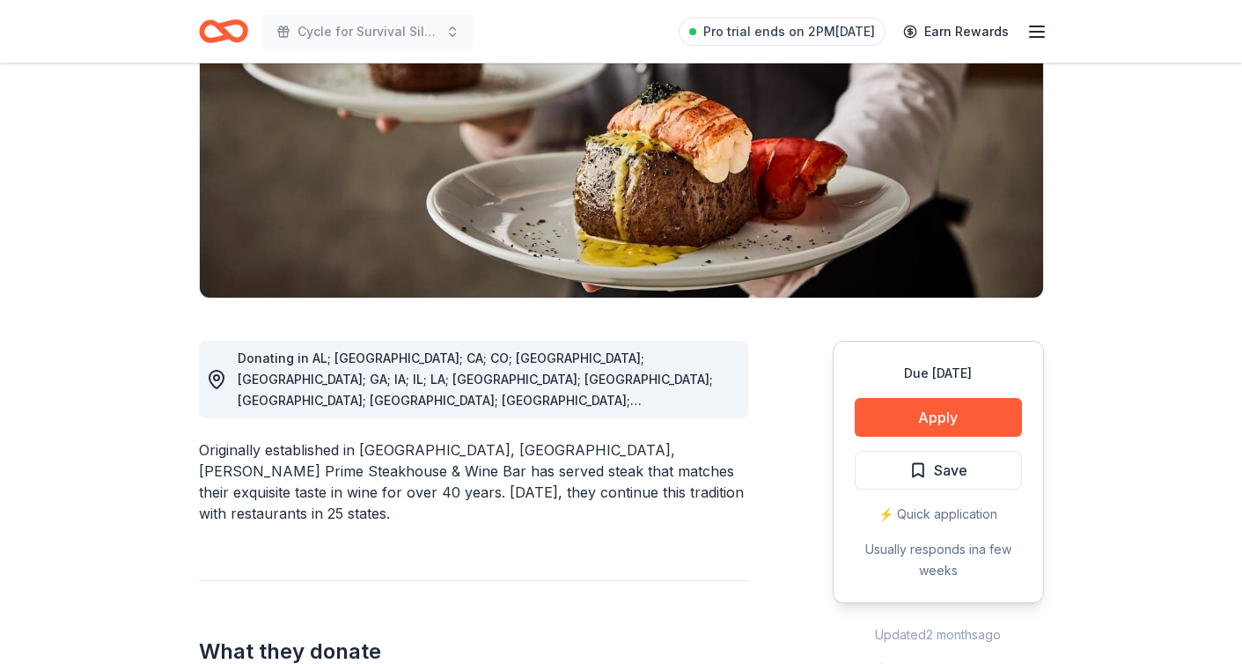
scroll to position [236, 0]
click at [982, 423] on button "Apply" at bounding box center [938, 418] width 167 height 39
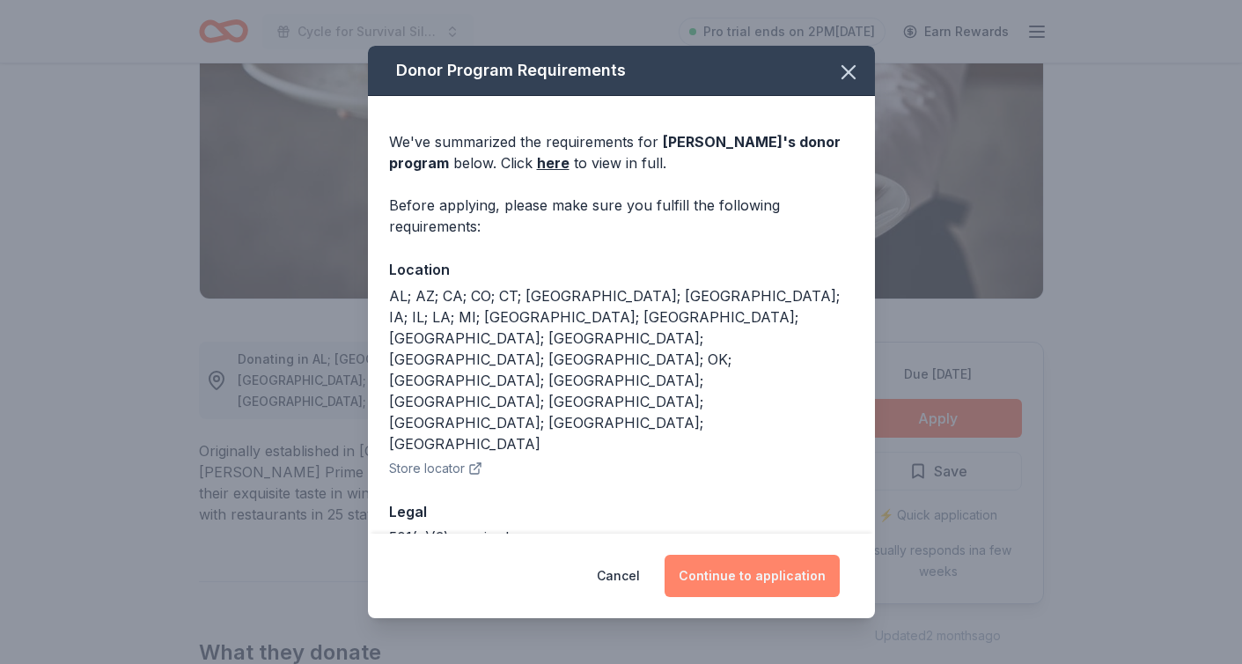
click at [742, 585] on button "Continue to application" at bounding box center [752, 576] width 175 height 42
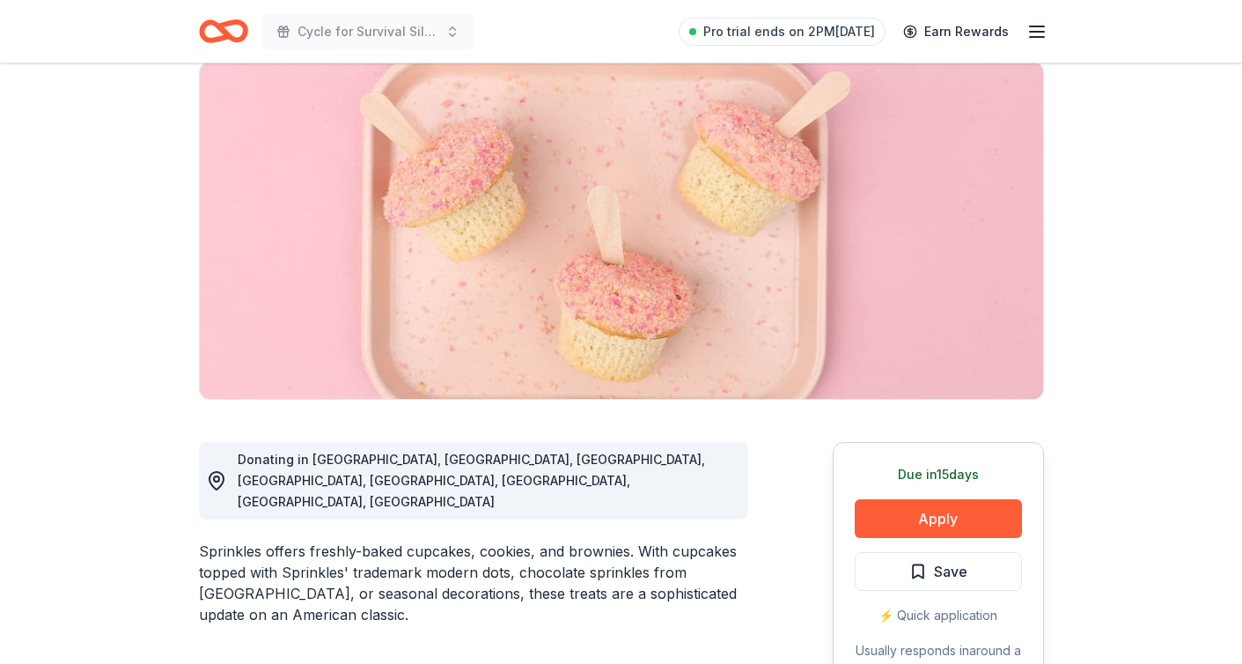
scroll to position [195, 0]
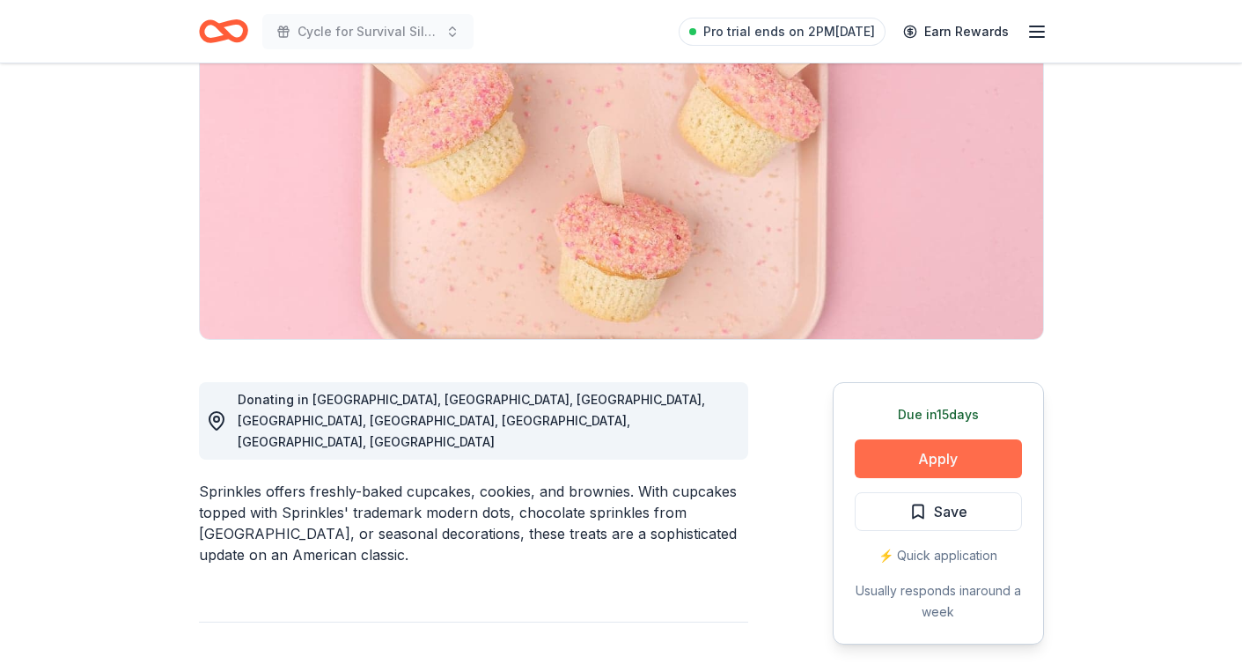
click at [886, 462] on button "Apply" at bounding box center [938, 458] width 167 height 39
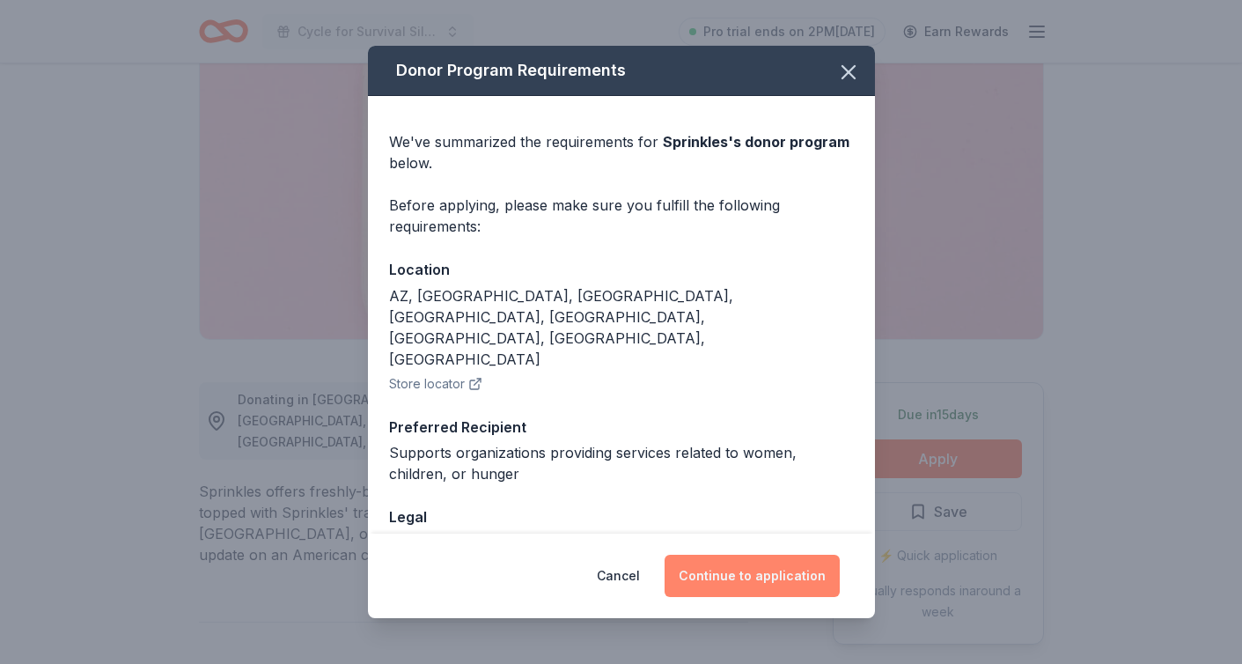
click at [711, 577] on button "Continue to application" at bounding box center [752, 576] width 175 height 42
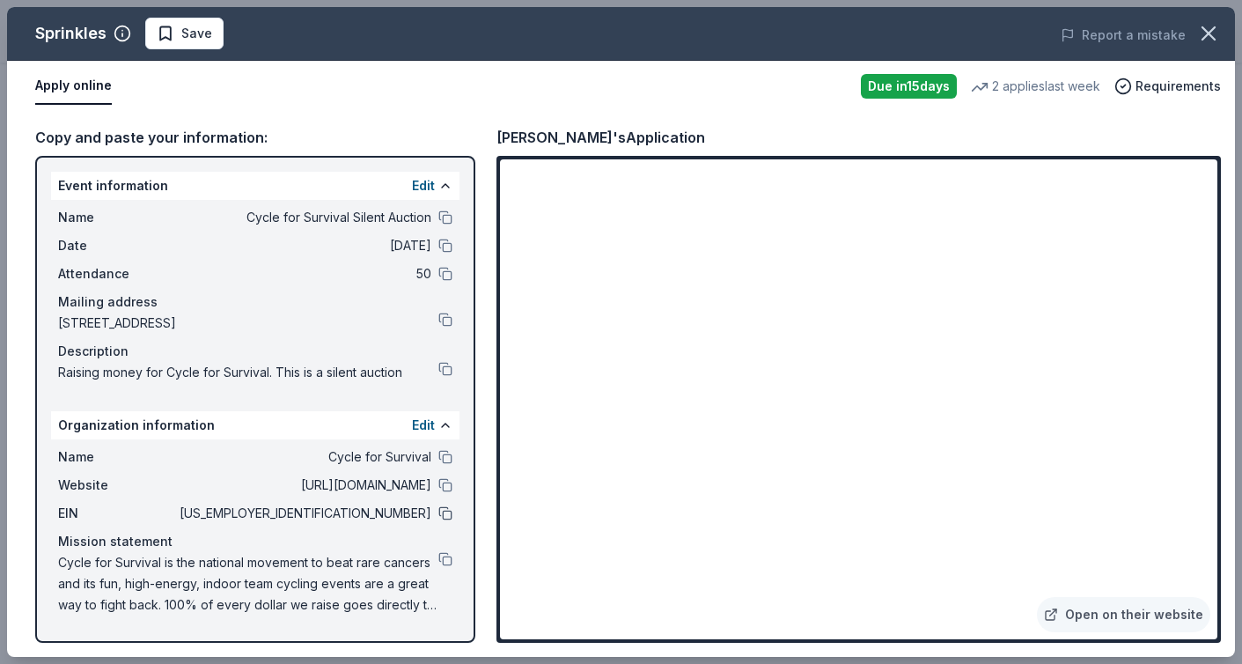
click at [446, 513] on button at bounding box center [445, 513] width 14 height 14
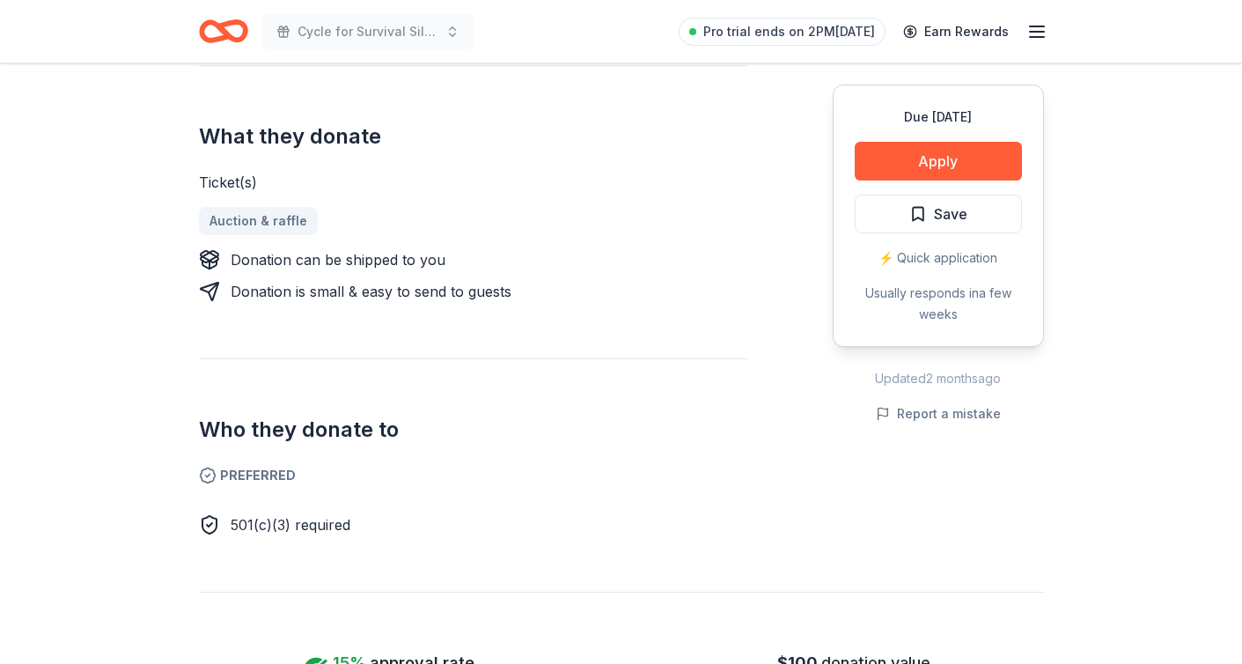
scroll to position [712, 0]
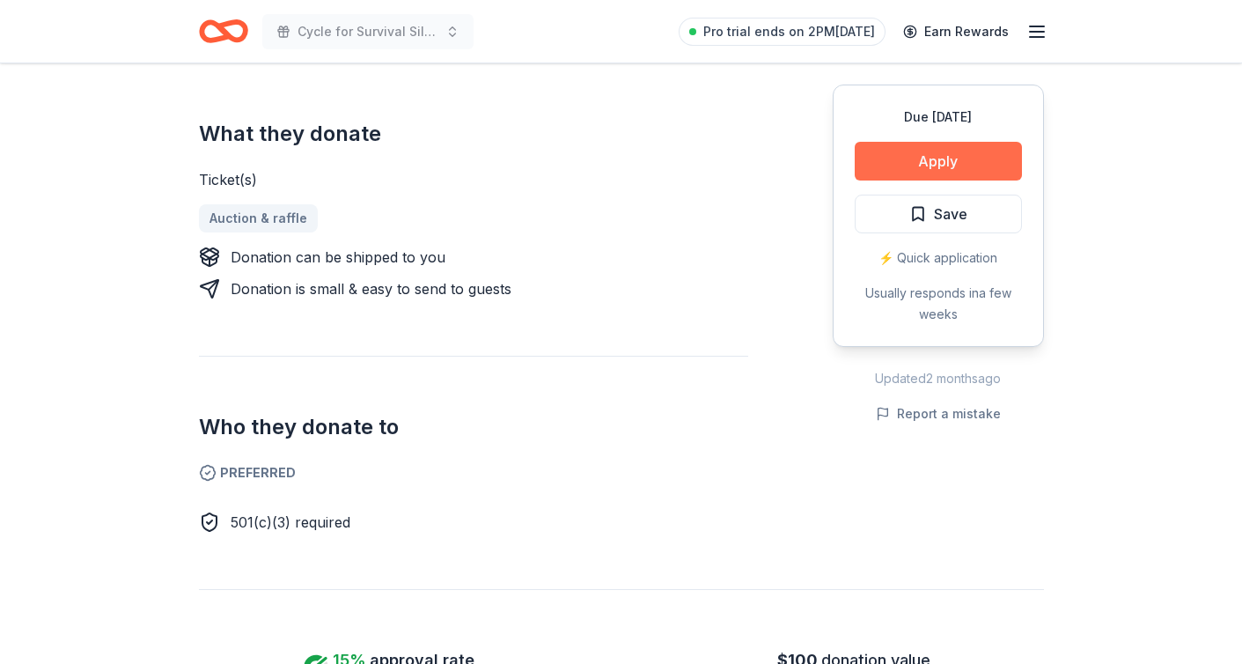
click at [919, 163] on button "Apply" at bounding box center [938, 161] width 167 height 39
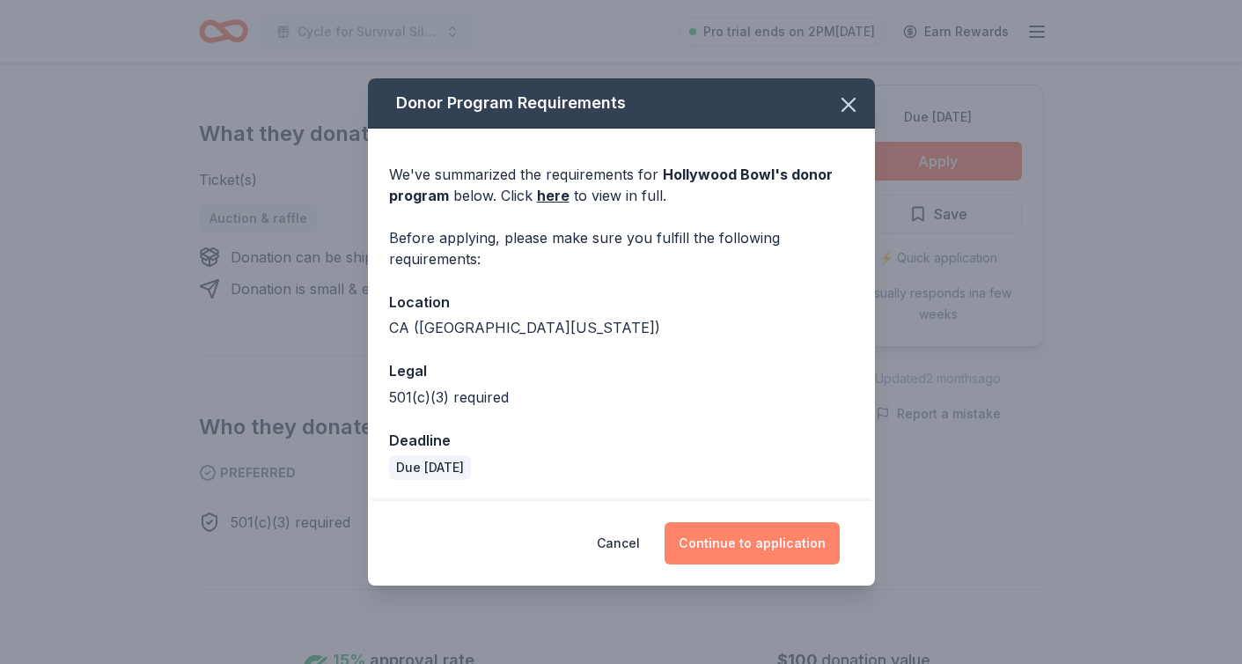
click at [780, 546] on button "Continue to application" at bounding box center [752, 543] width 175 height 42
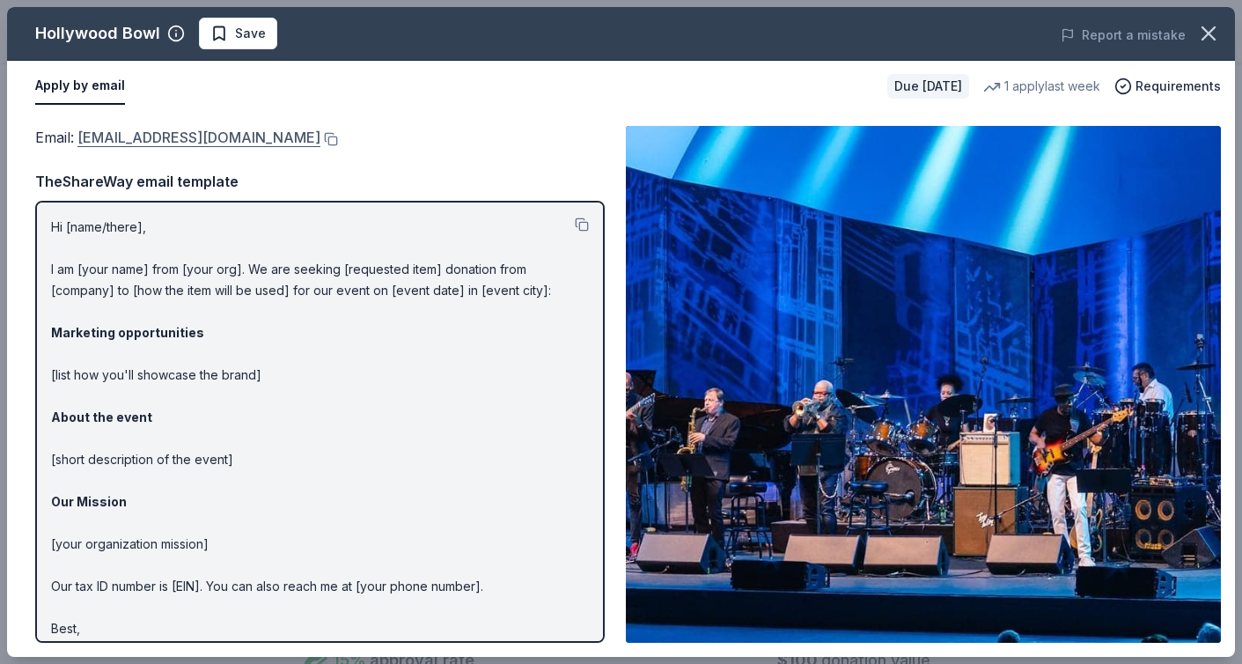
click at [118, 137] on link "donatedtickets@laphil.org" at bounding box center [198, 137] width 243 height 23
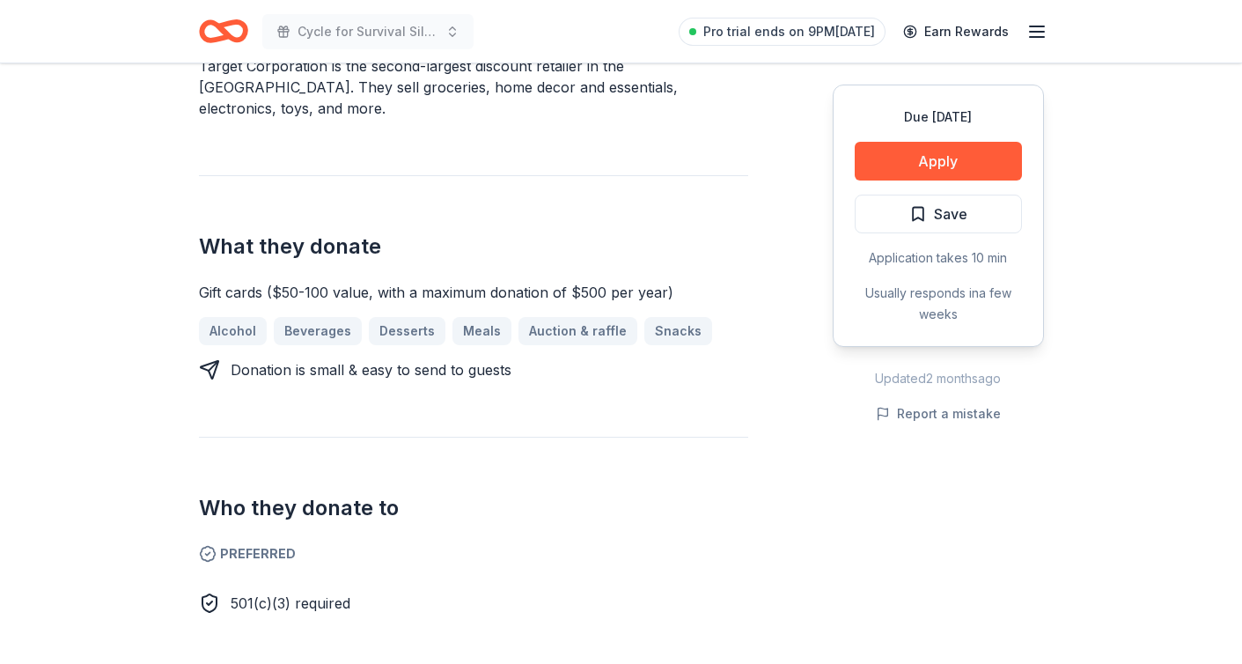
scroll to position [580, 0]
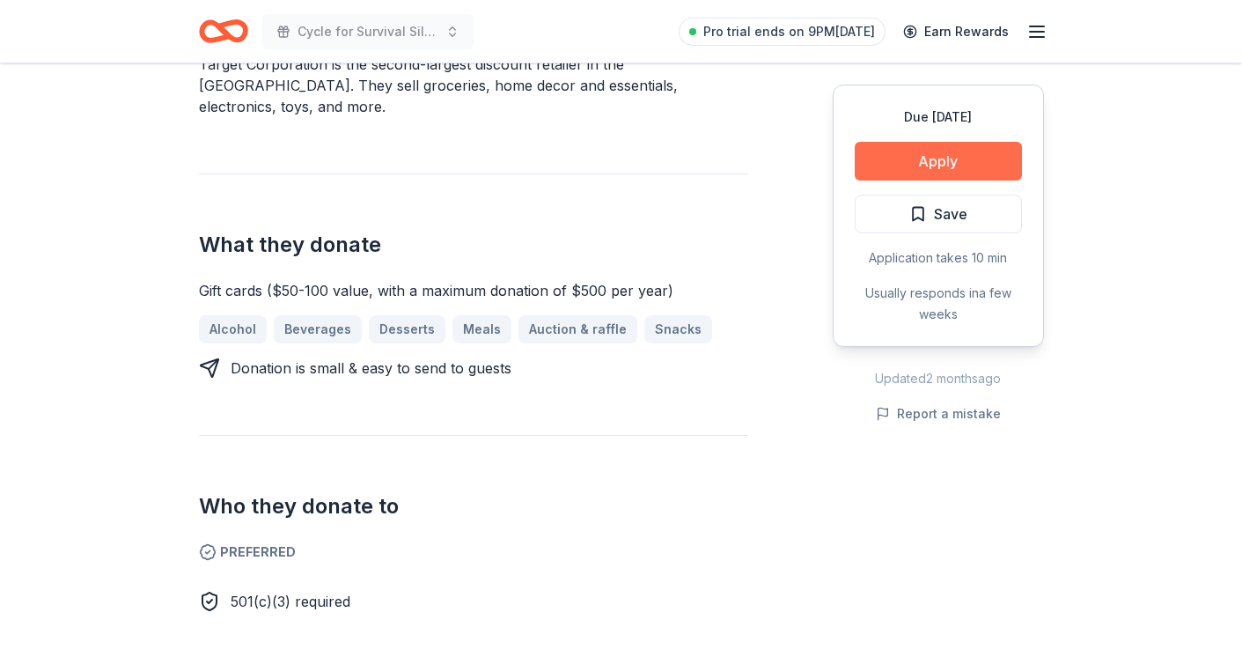
click at [942, 159] on button "Apply" at bounding box center [938, 161] width 167 height 39
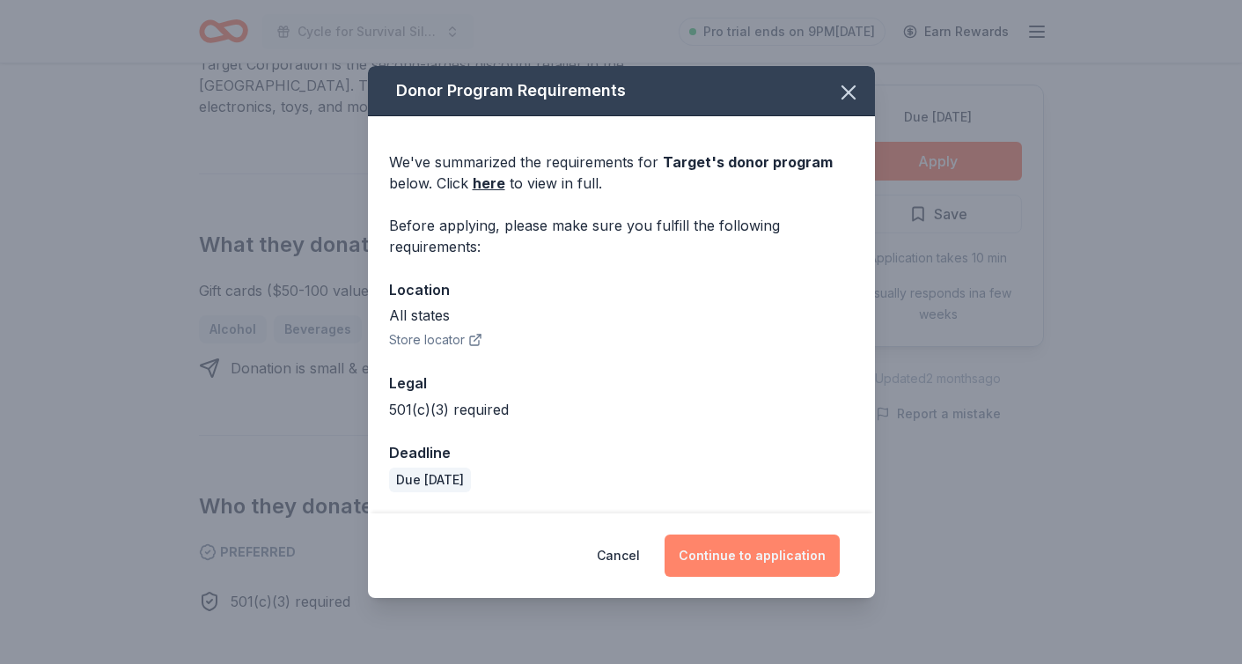
click at [753, 559] on button "Continue to application" at bounding box center [752, 555] width 175 height 42
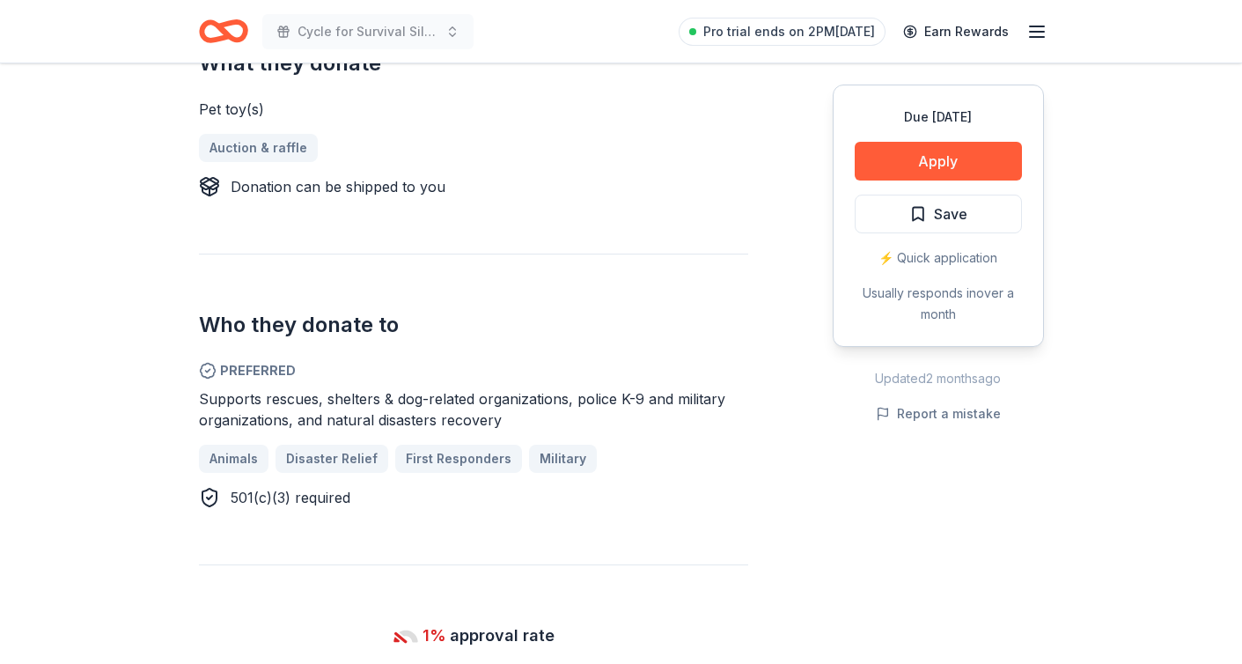
scroll to position [762, 0]
